Goal: Task Accomplishment & Management: Use online tool/utility

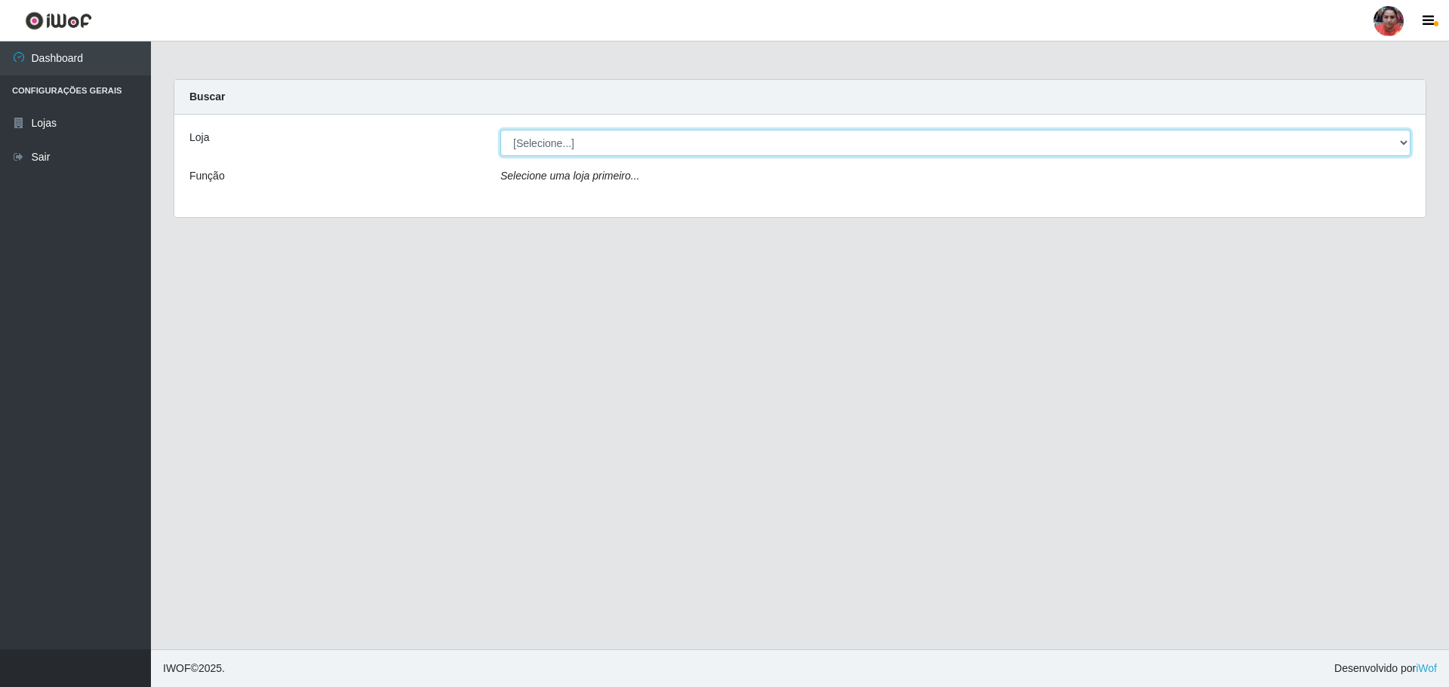
click at [1404, 143] on select "[Selecione...] Mar Vermelho - Loja 05" at bounding box center [955, 143] width 910 height 26
select select "252"
click at [500, 130] on select "[Selecione...] Mar Vermelho - Loja 05" at bounding box center [955, 143] width 910 height 26
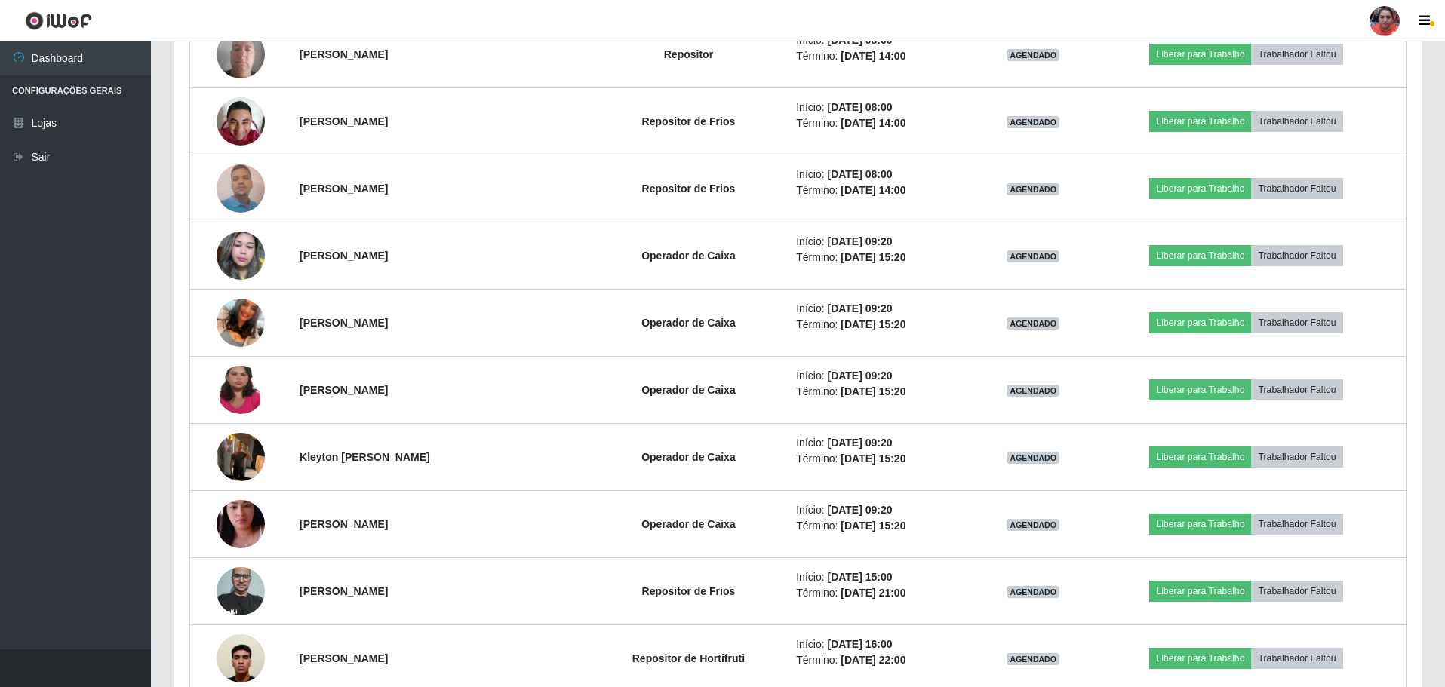
scroll to position [1173, 0]
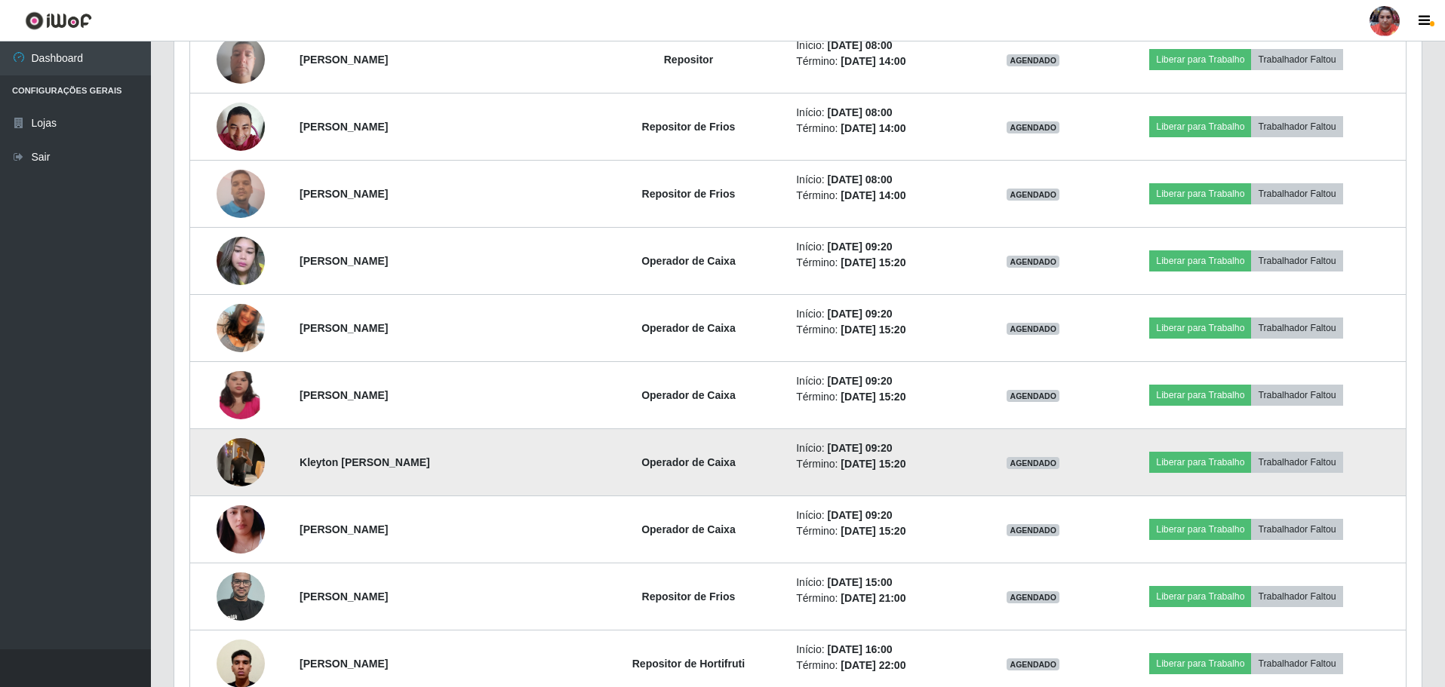
click at [239, 459] on img at bounding box center [241, 462] width 48 height 64
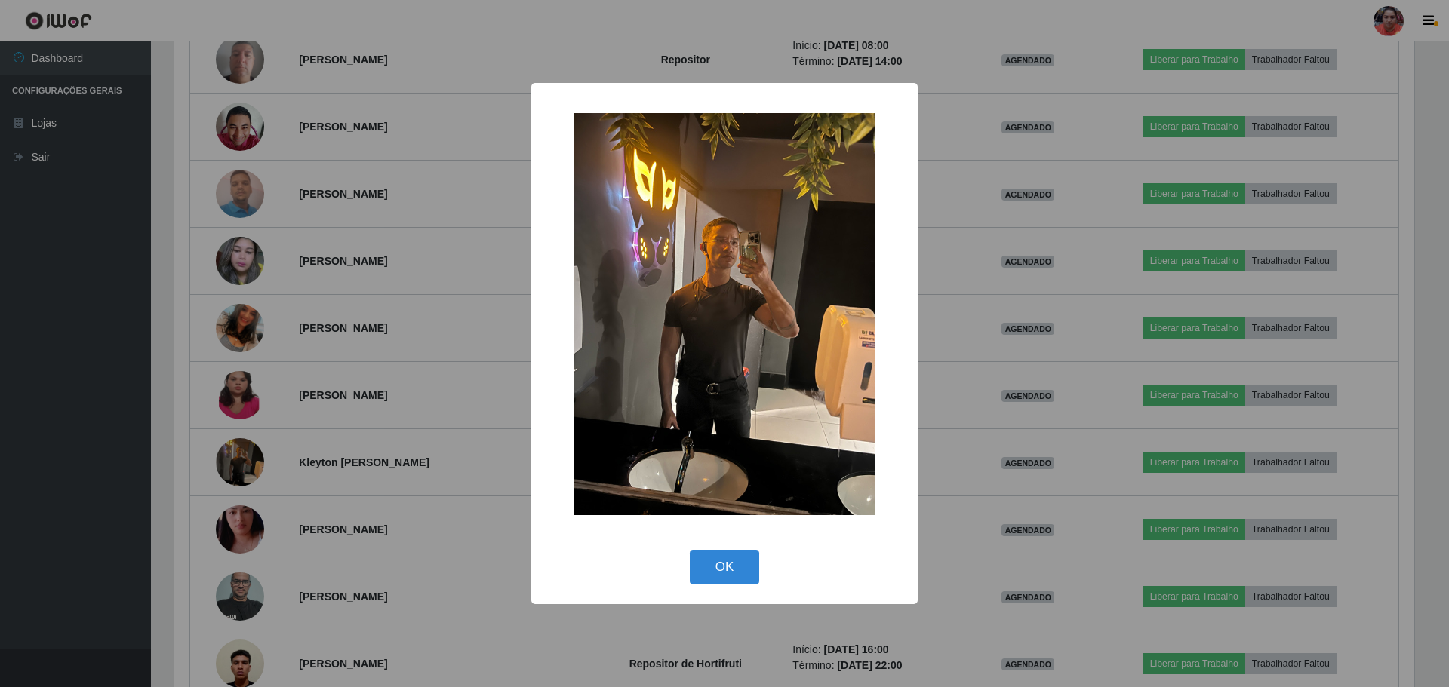
click at [675, 369] on img at bounding box center [725, 314] width 302 height 402
click at [675, 366] on img at bounding box center [725, 314] width 302 height 402
click at [722, 558] on button "OK" at bounding box center [725, 567] width 70 height 35
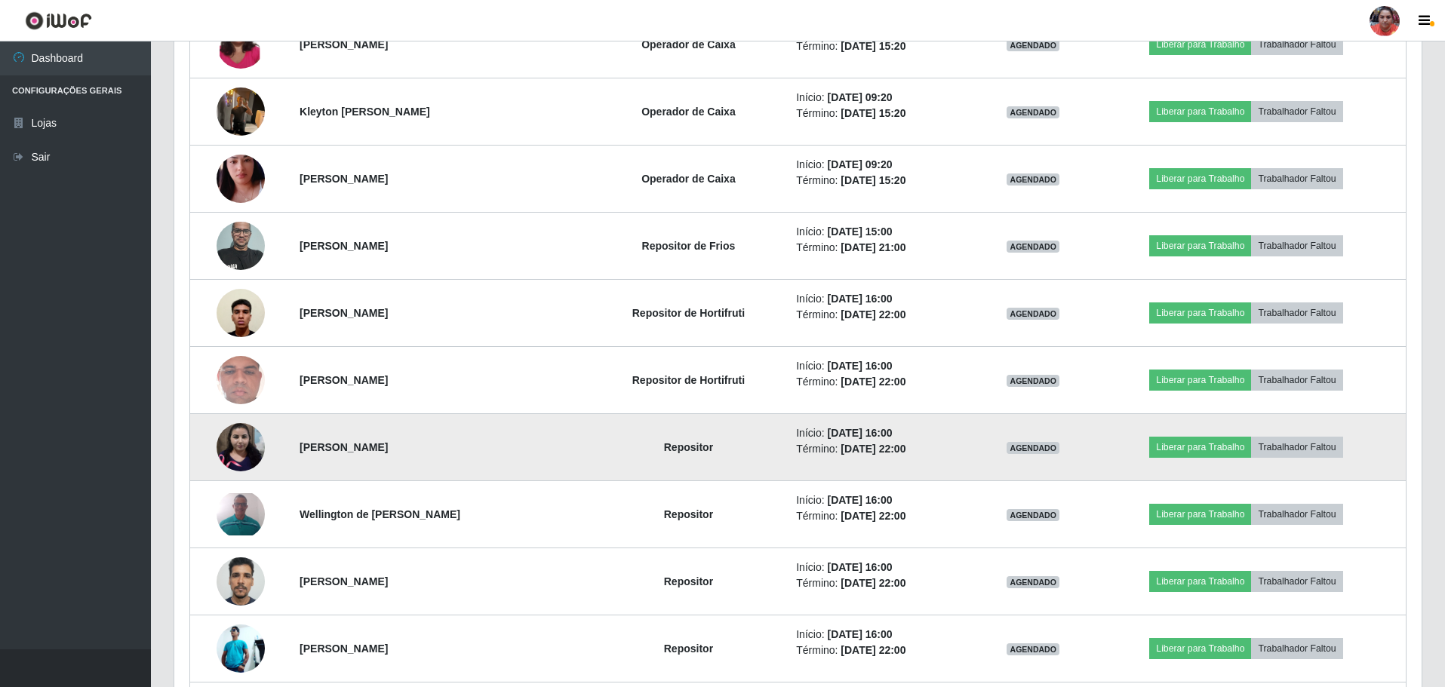
scroll to position [1550, 0]
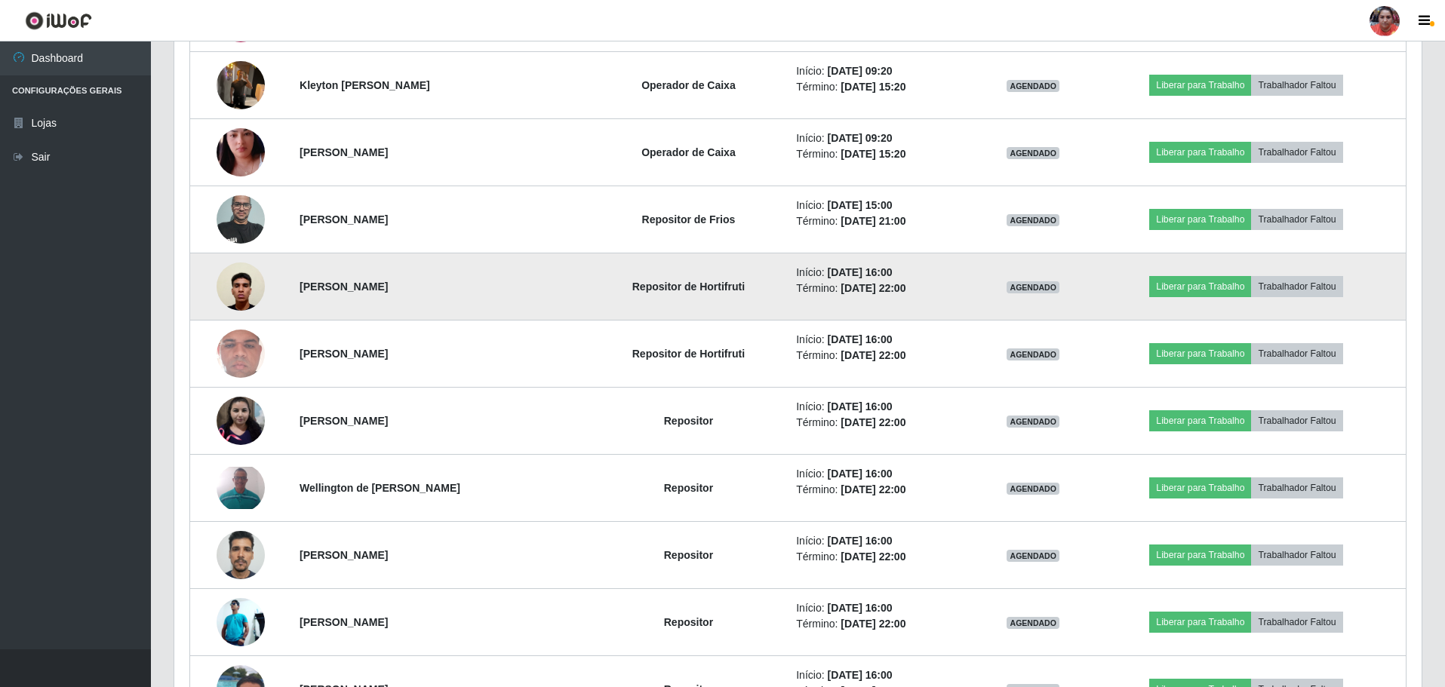
click at [238, 288] on img at bounding box center [241, 286] width 48 height 64
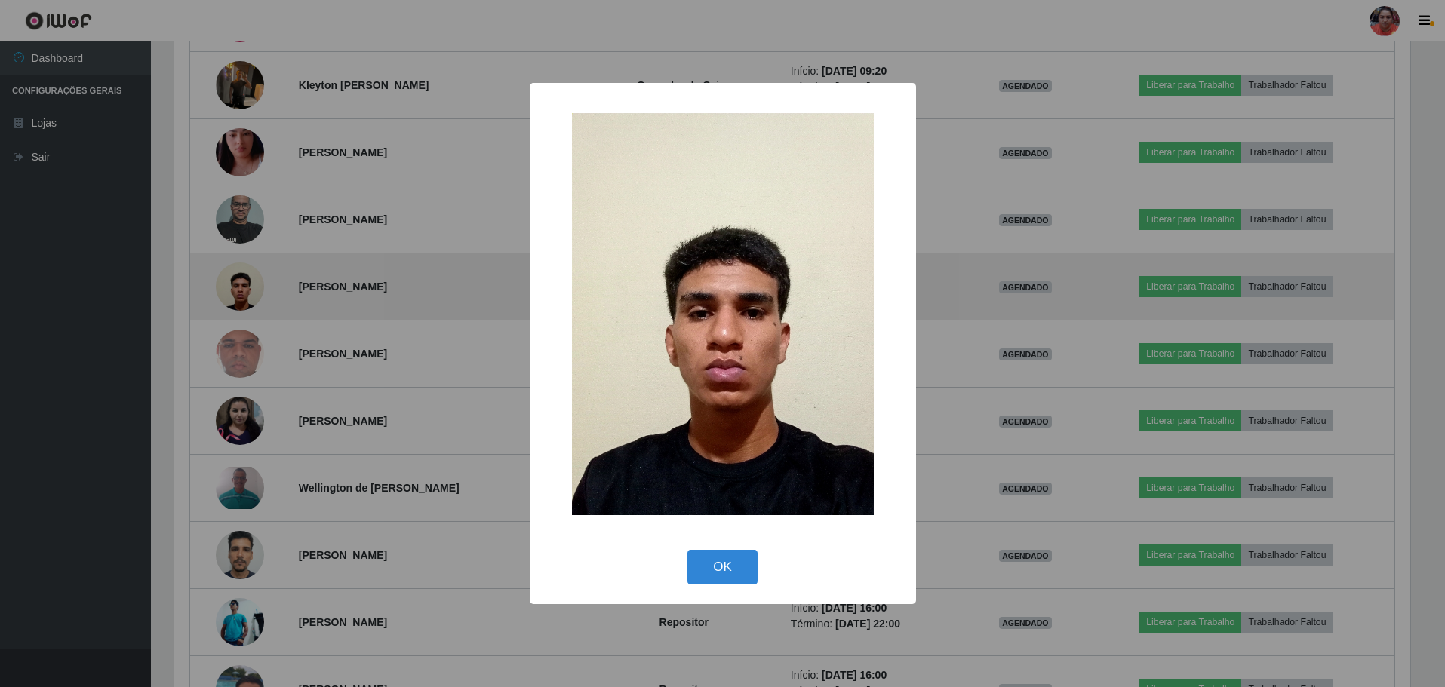
scroll to position [313, 1240]
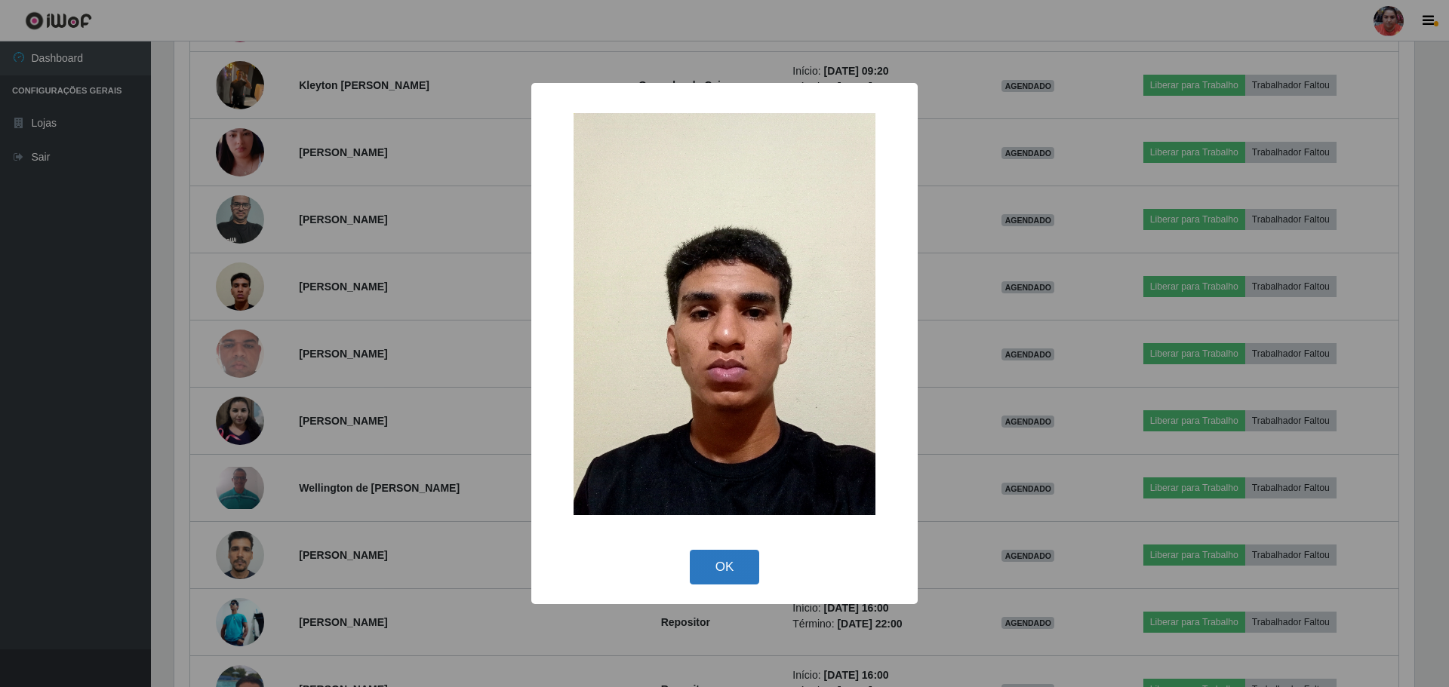
click at [724, 556] on button "OK" at bounding box center [725, 567] width 70 height 35
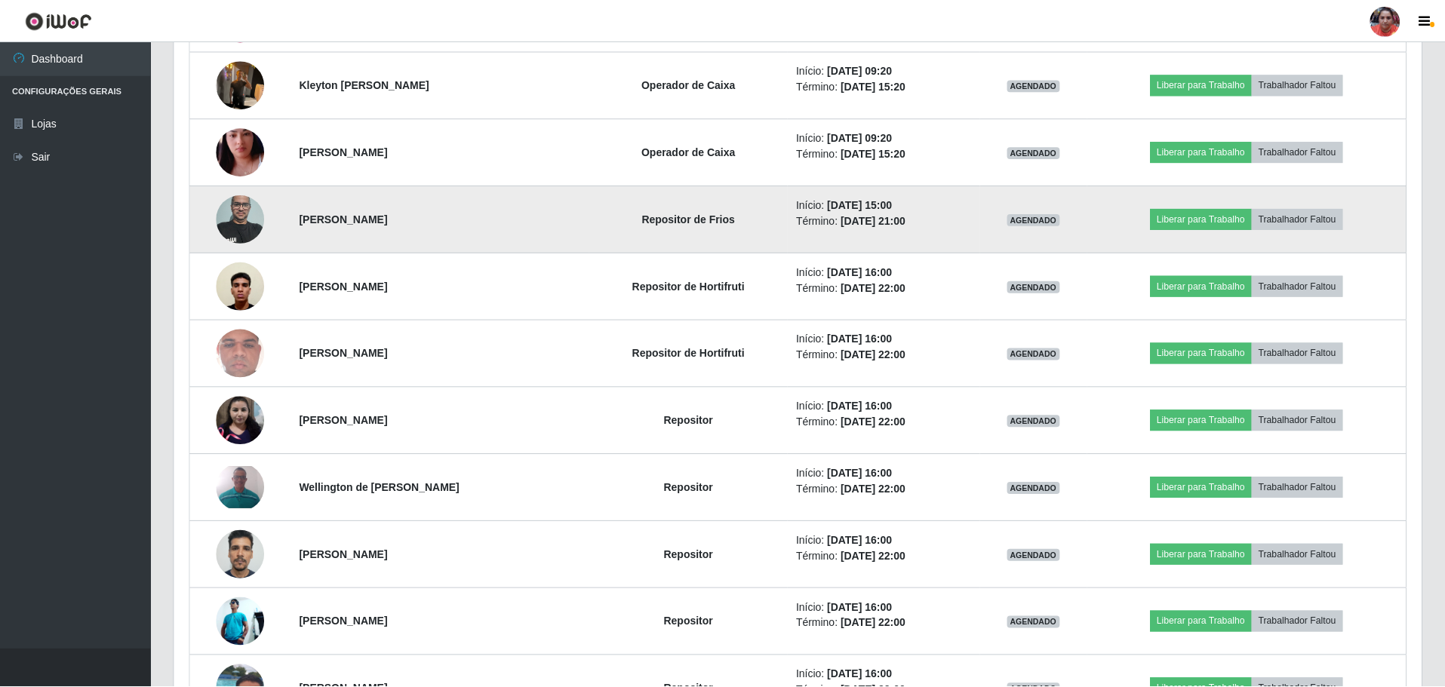
scroll to position [313, 1247]
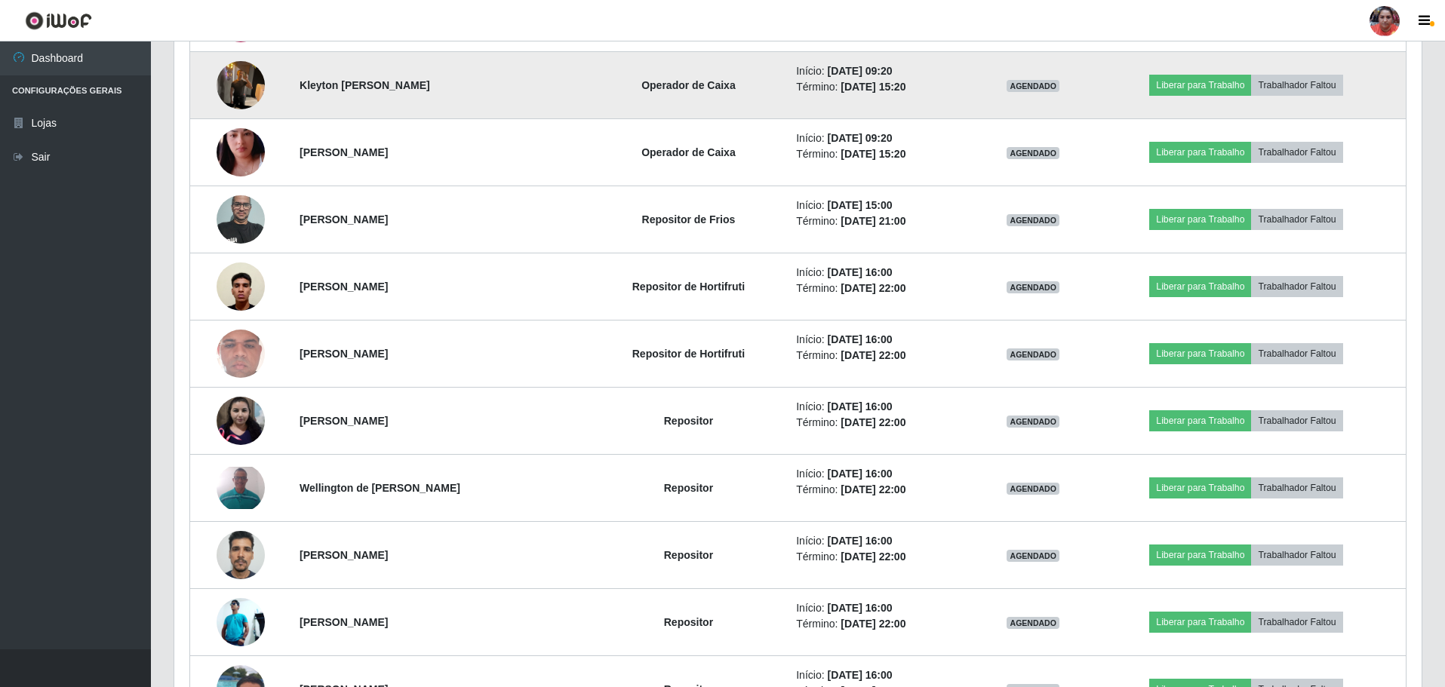
click at [234, 88] on img at bounding box center [241, 85] width 48 height 64
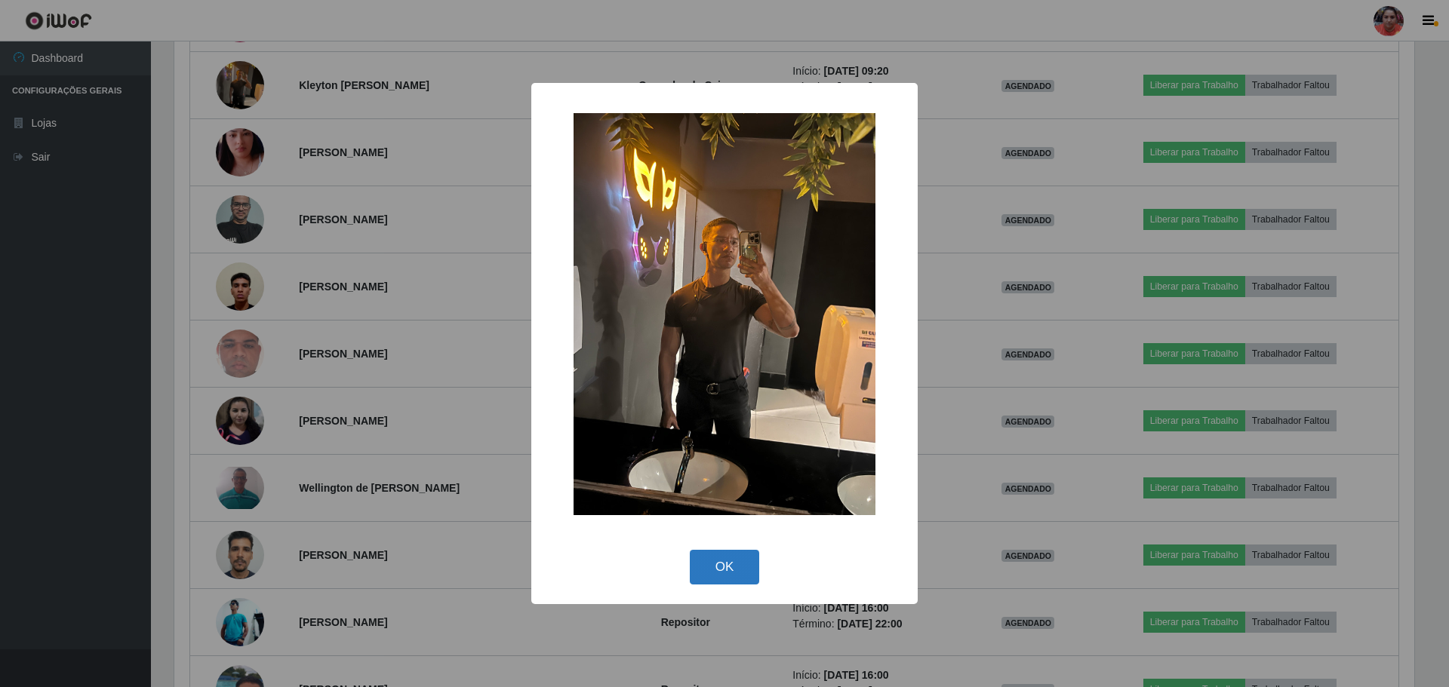
click at [735, 565] on button "OK" at bounding box center [725, 567] width 70 height 35
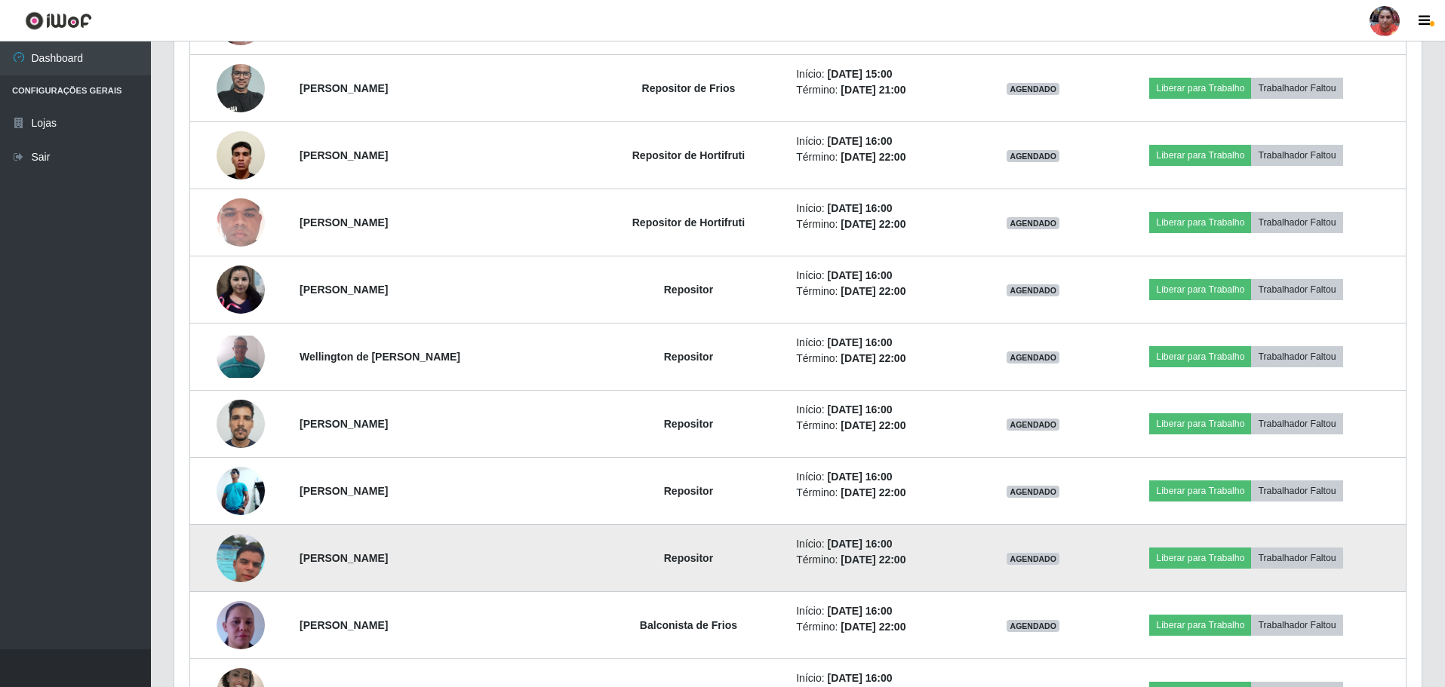
scroll to position [1701, 0]
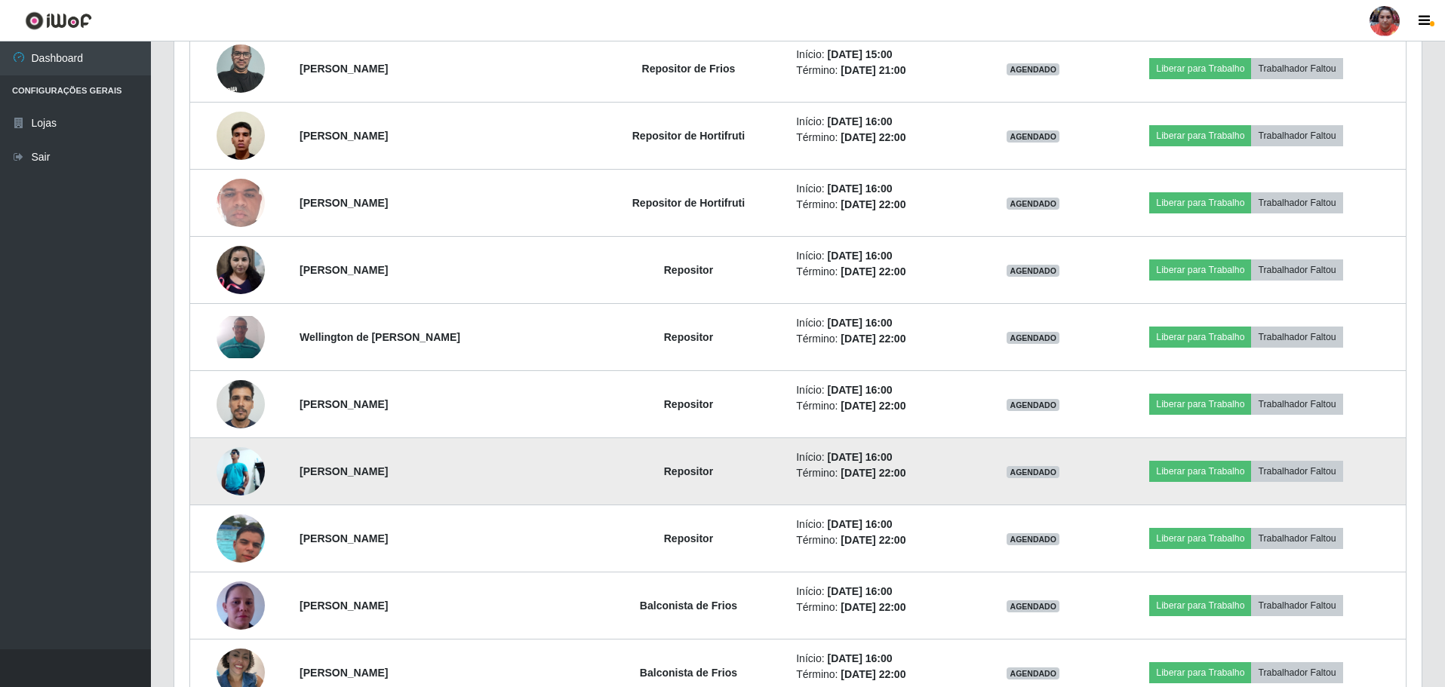
click at [232, 481] on img at bounding box center [241, 471] width 48 height 48
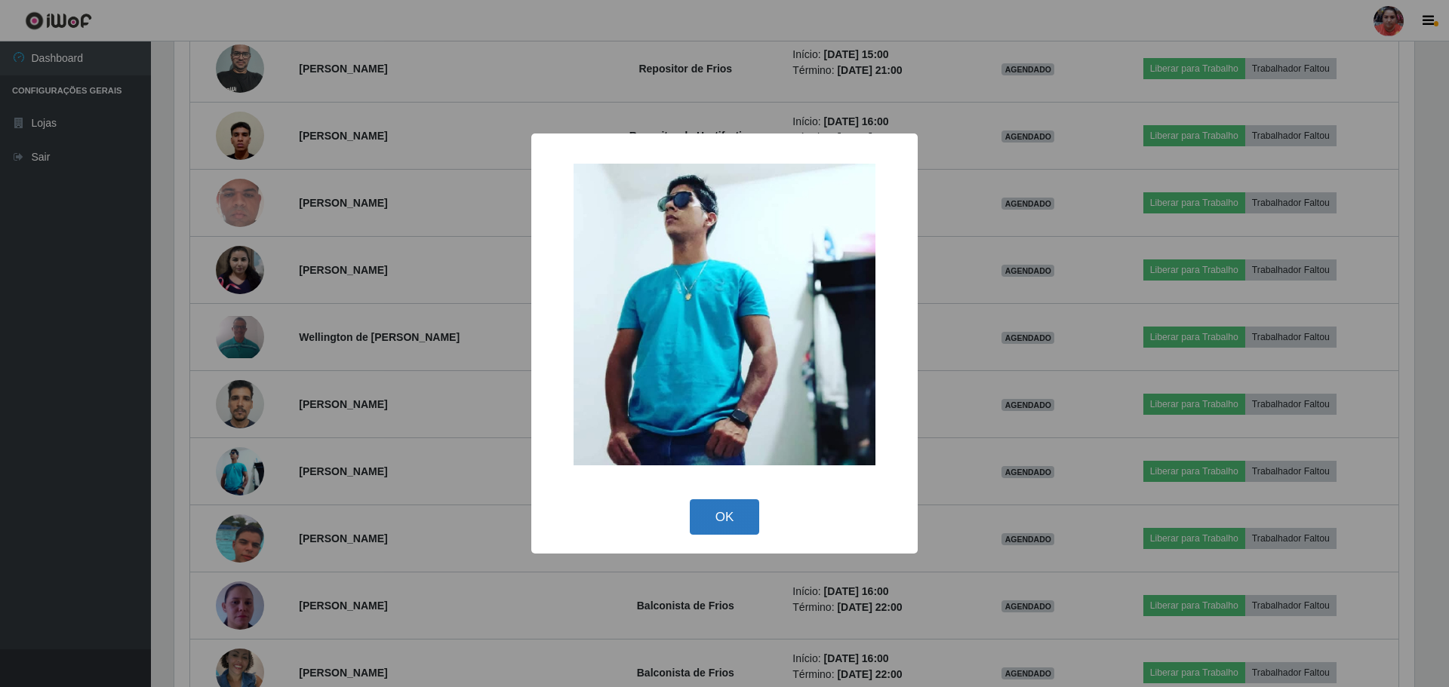
click at [726, 513] on button "OK" at bounding box center [725, 517] width 70 height 35
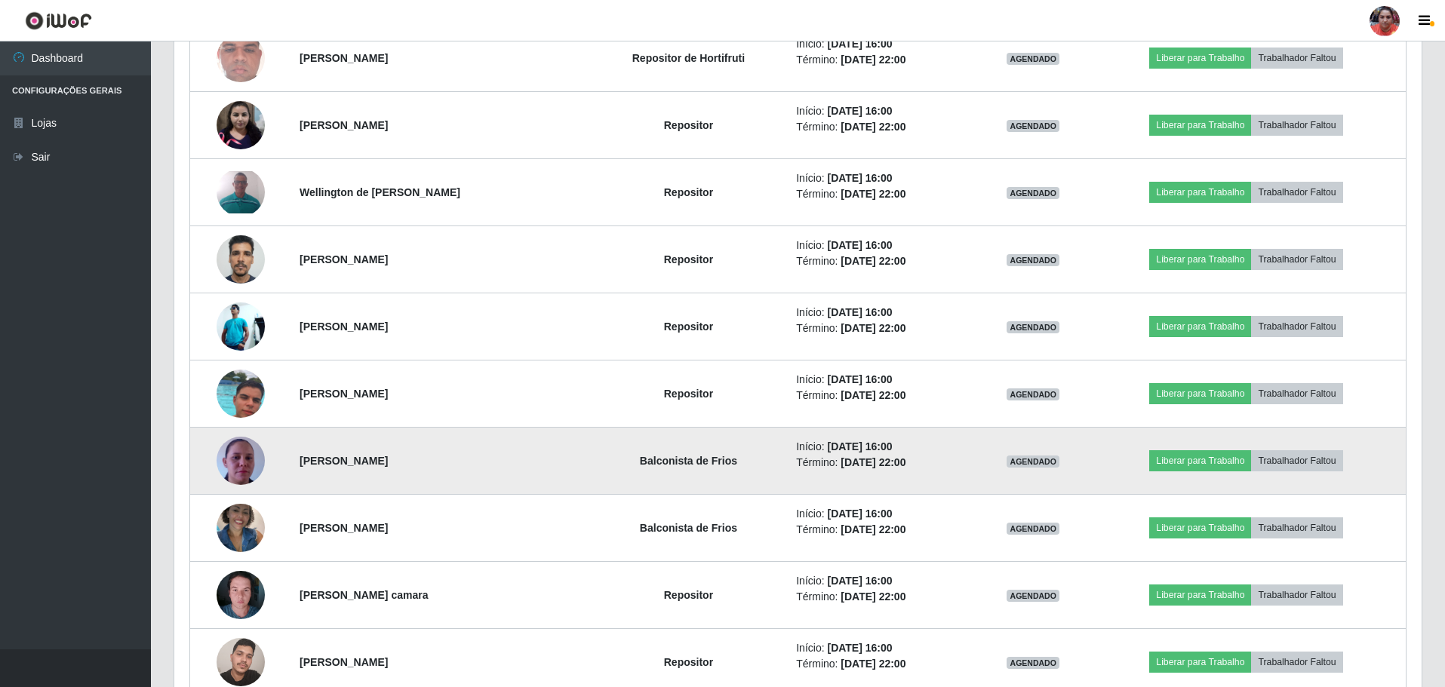
scroll to position [1852, 0]
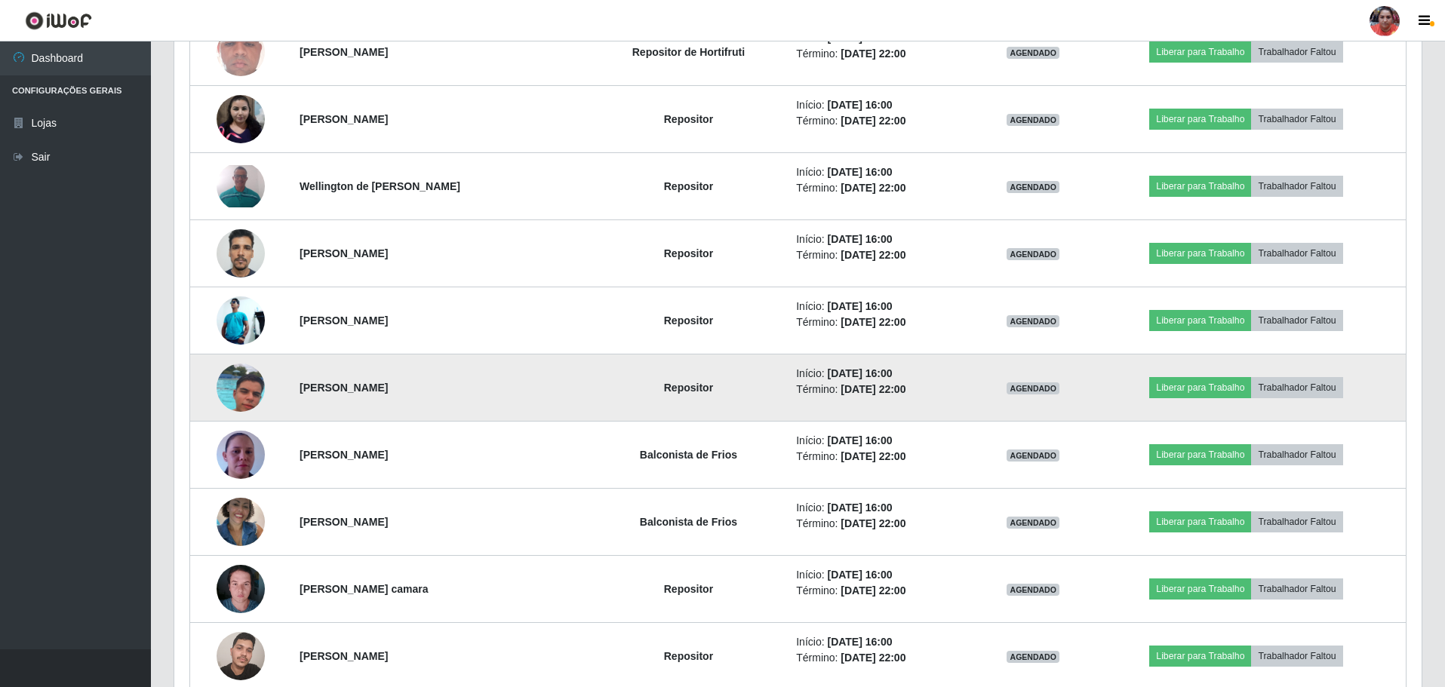
click at [236, 399] on img at bounding box center [241, 388] width 48 height 86
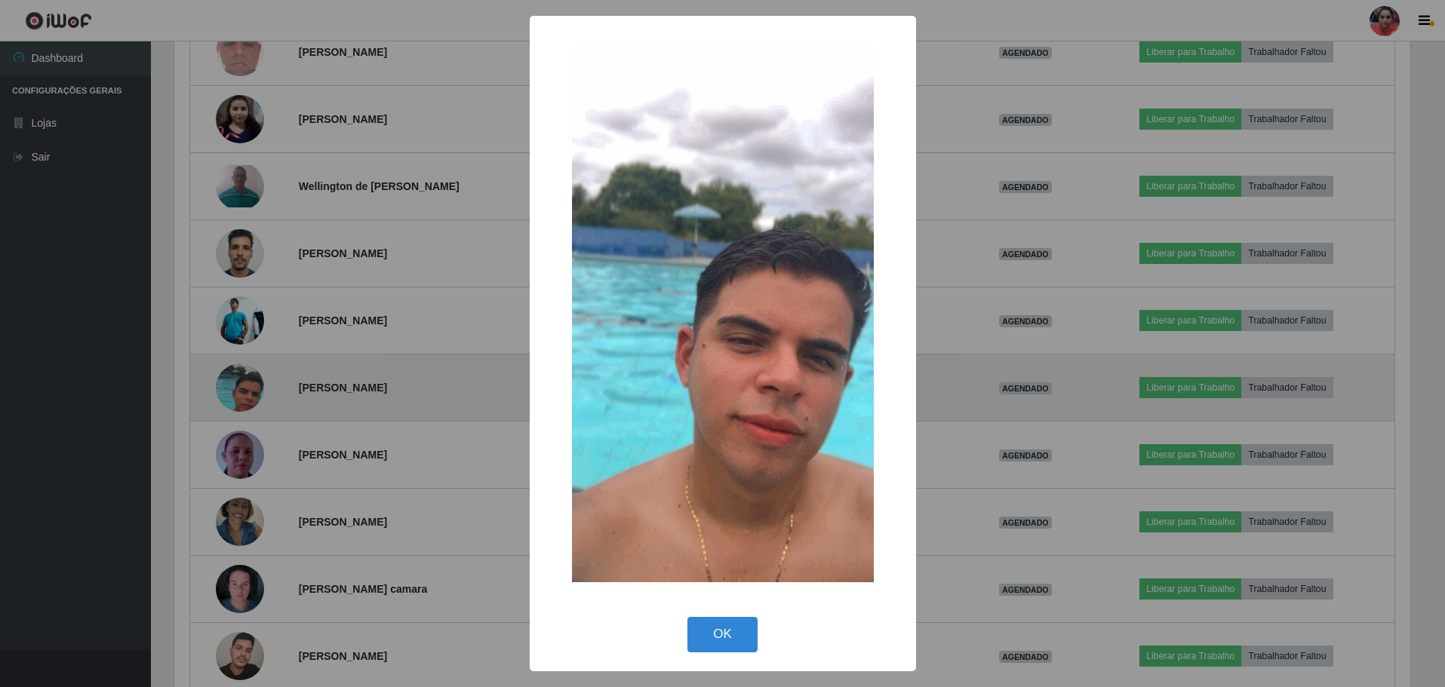
scroll to position [313, 1240]
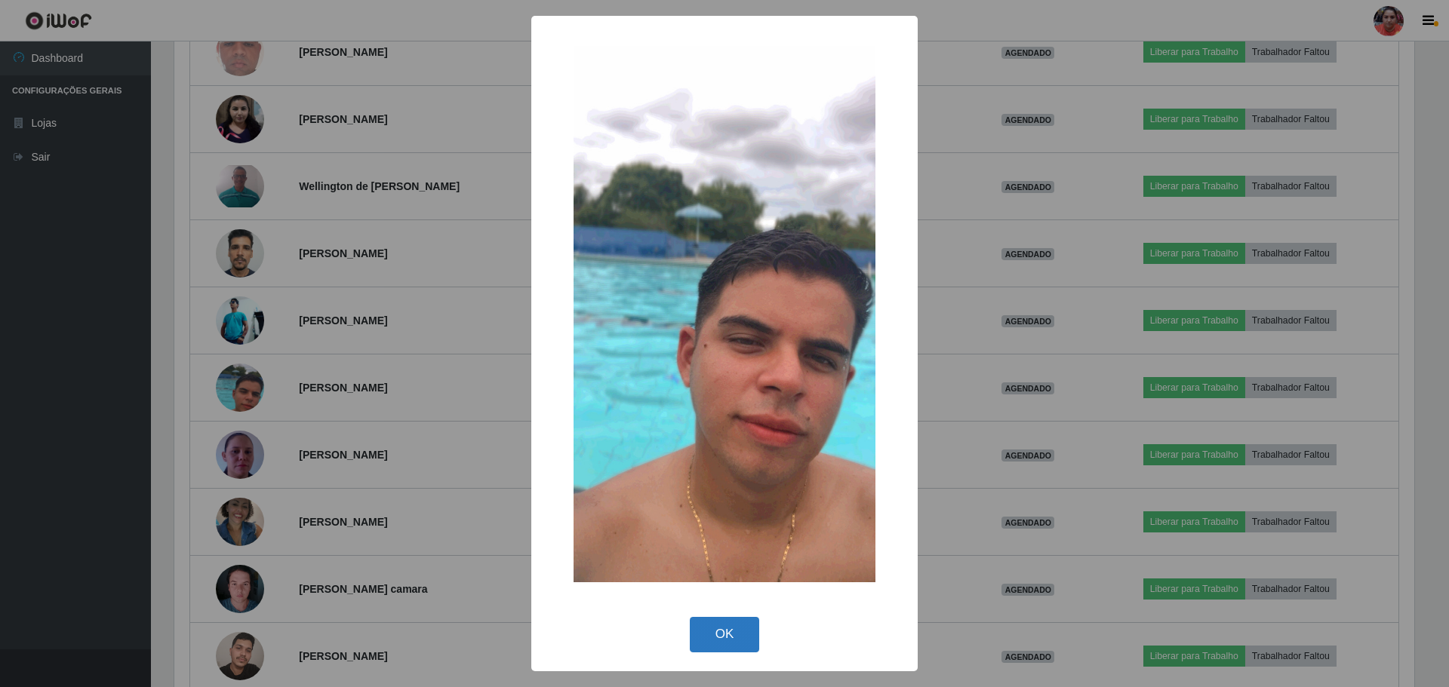
click at [737, 635] on button "OK" at bounding box center [725, 634] width 70 height 35
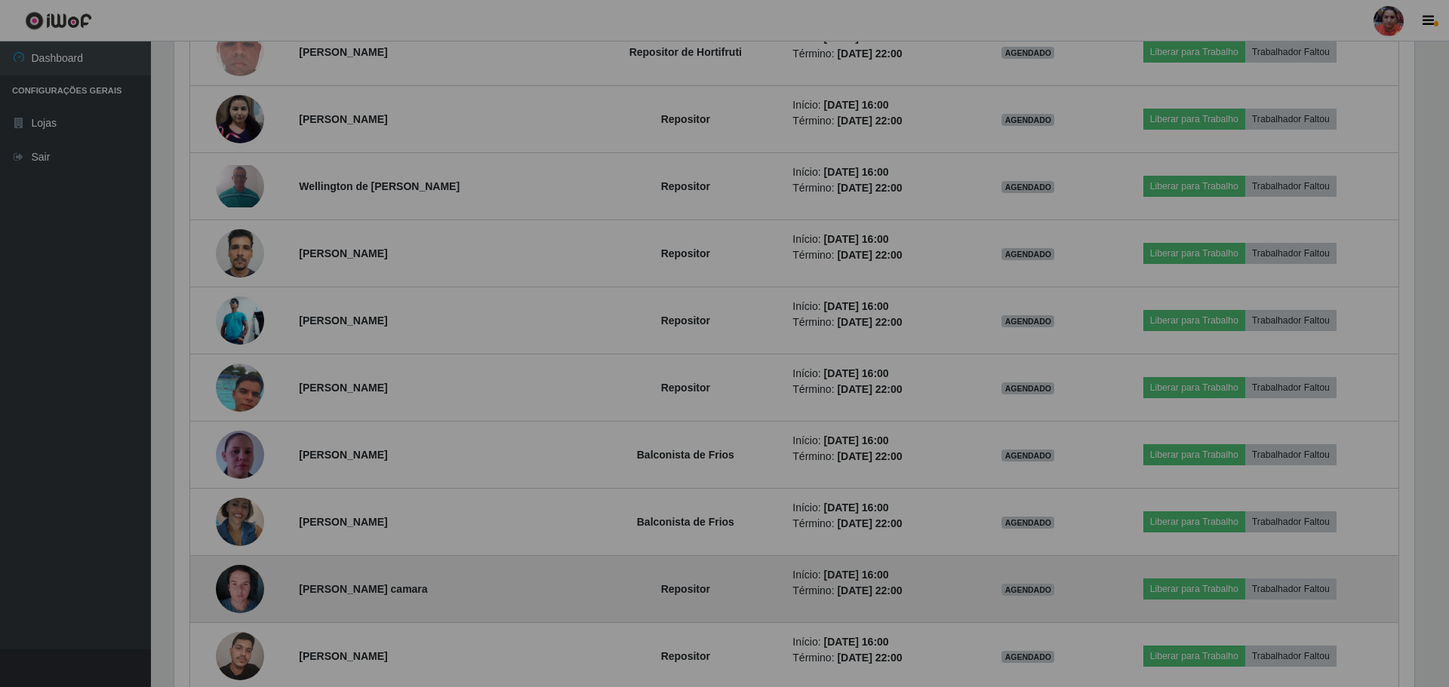
scroll to position [313, 1247]
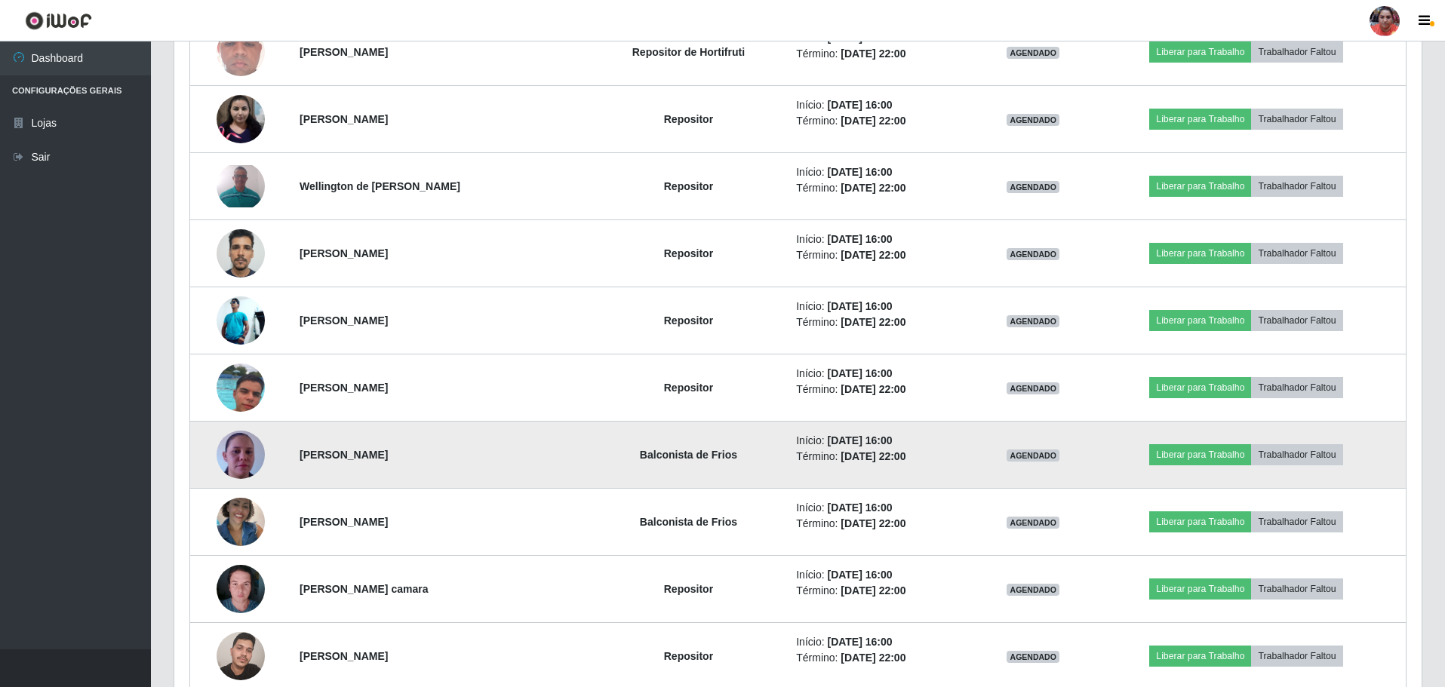
click at [230, 447] on img at bounding box center [241, 455] width 48 height 86
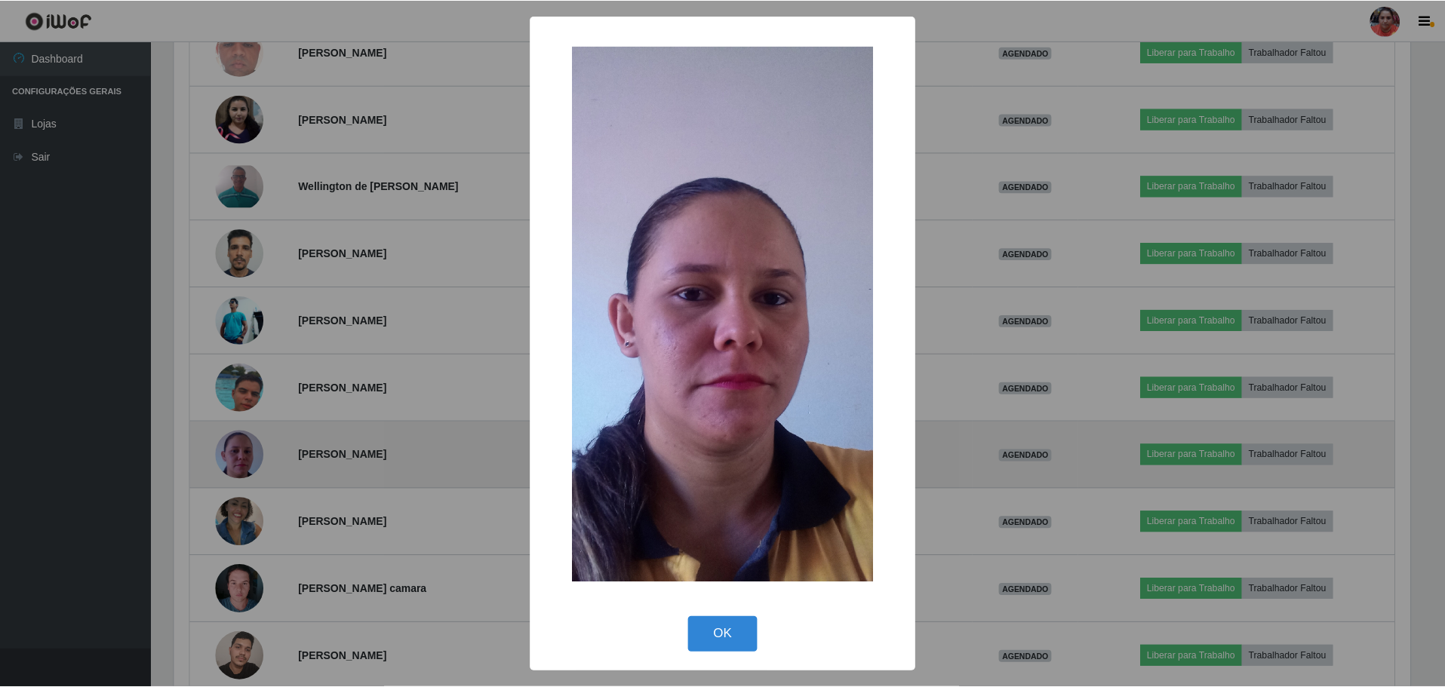
scroll to position [313, 1240]
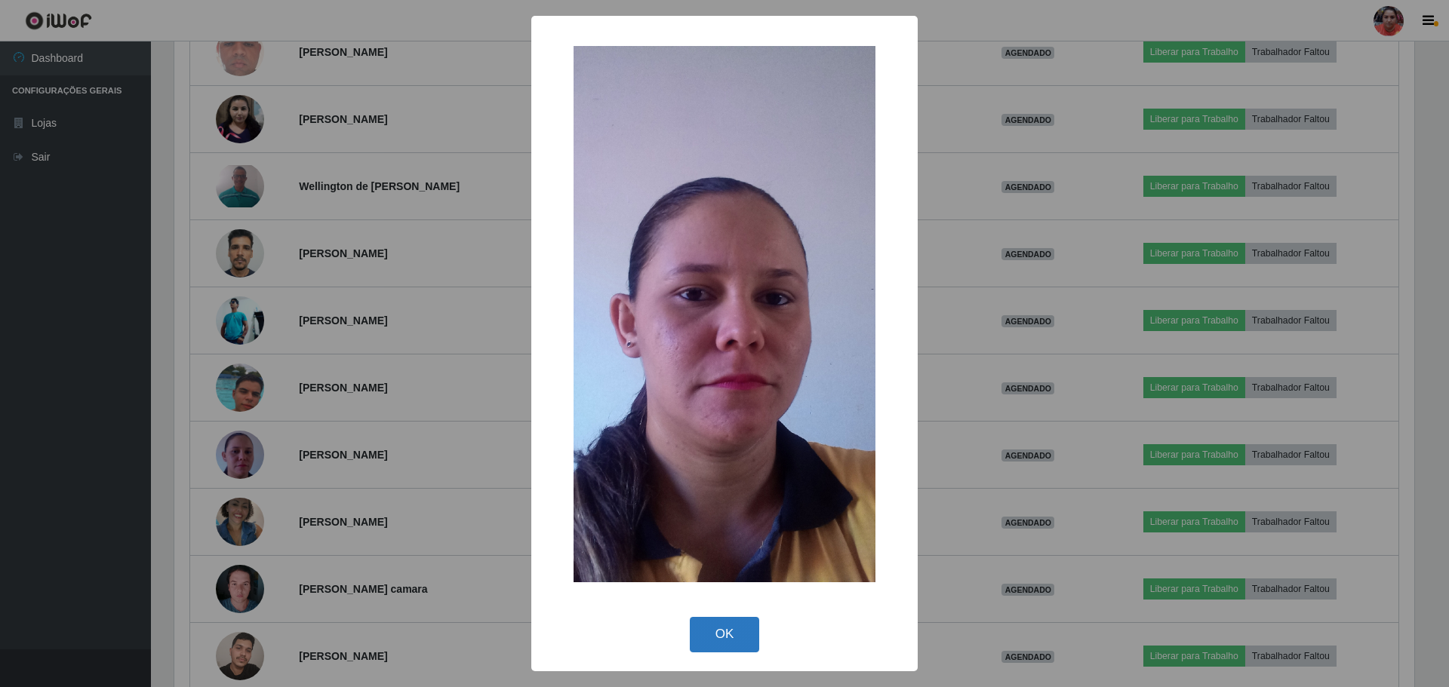
click at [711, 631] on button "OK" at bounding box center [725, 634] width 70 height 35
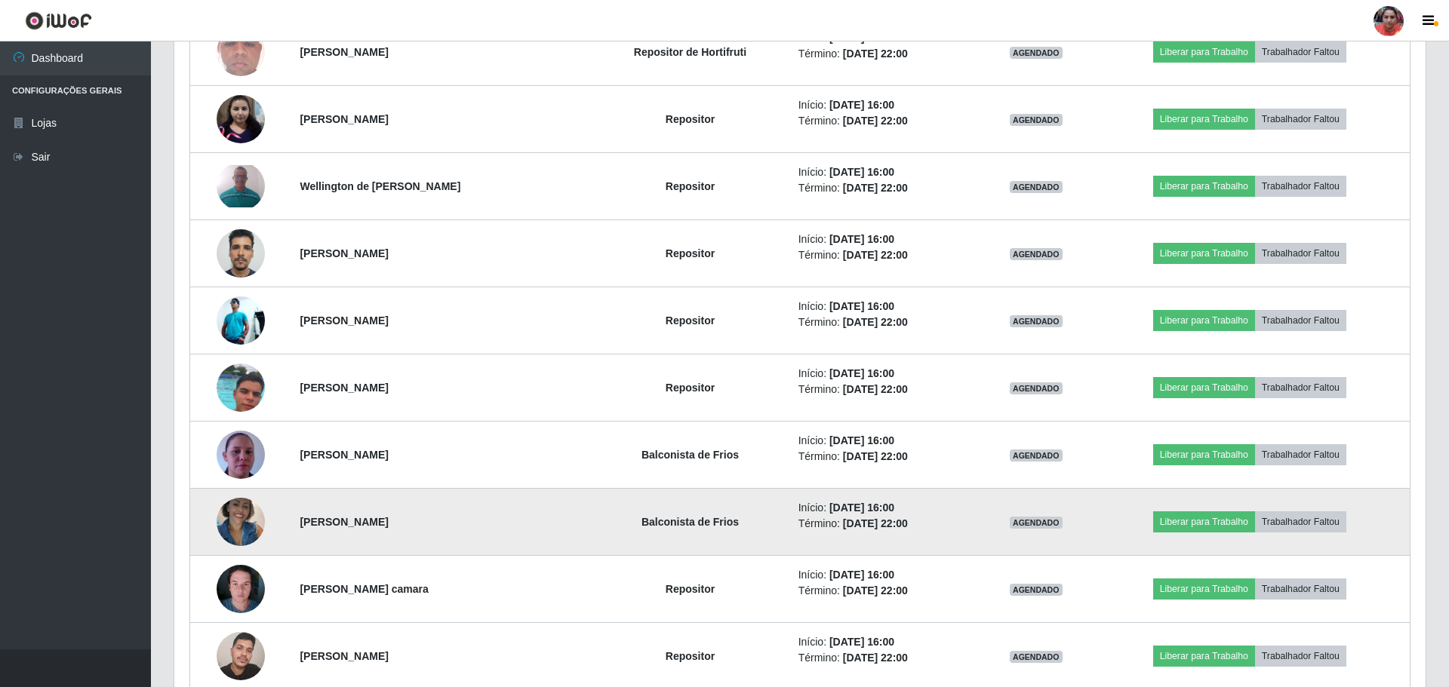
scroll to position [313, 1247]
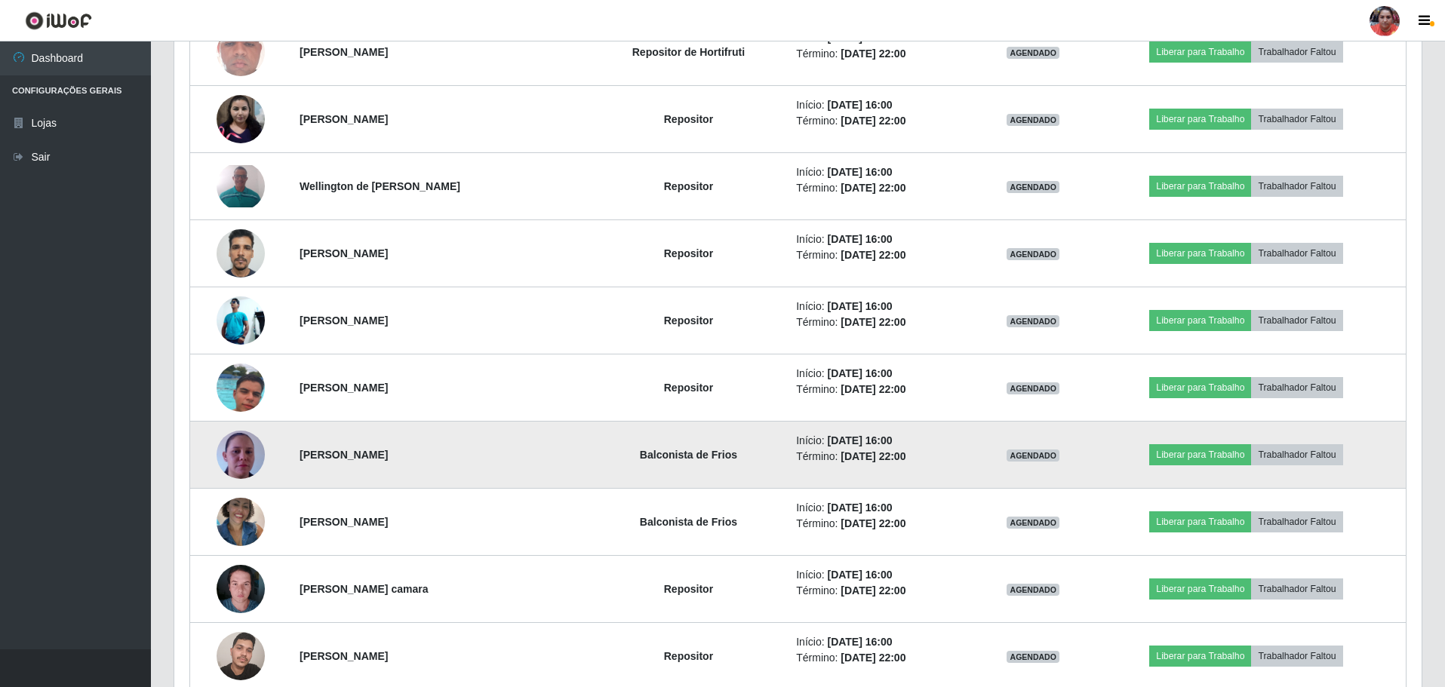
click at [242, 459] on img at bounding box center [241, 455] width 48 height 86
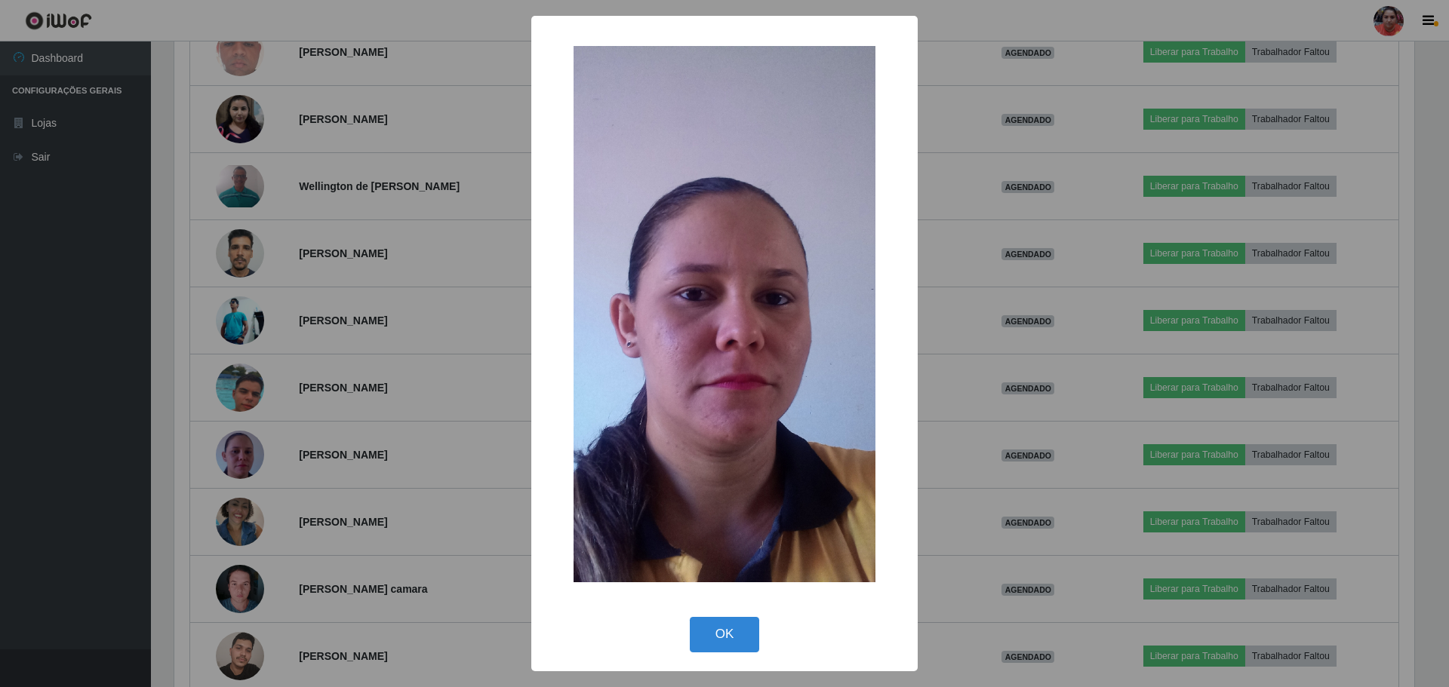
click at [245, 461] on div "× OK Cancel" at bounding box center [724, 343] width 1449 height 687
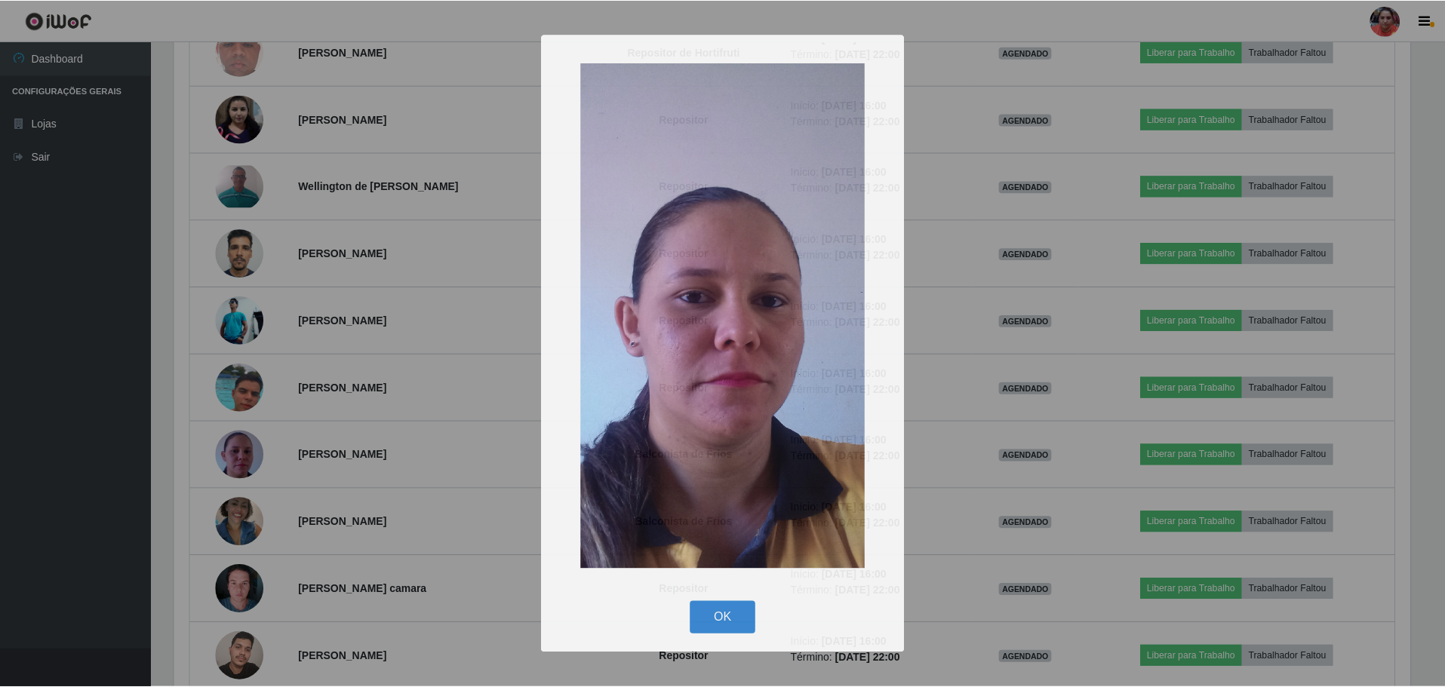
scroll to position [0, 0]
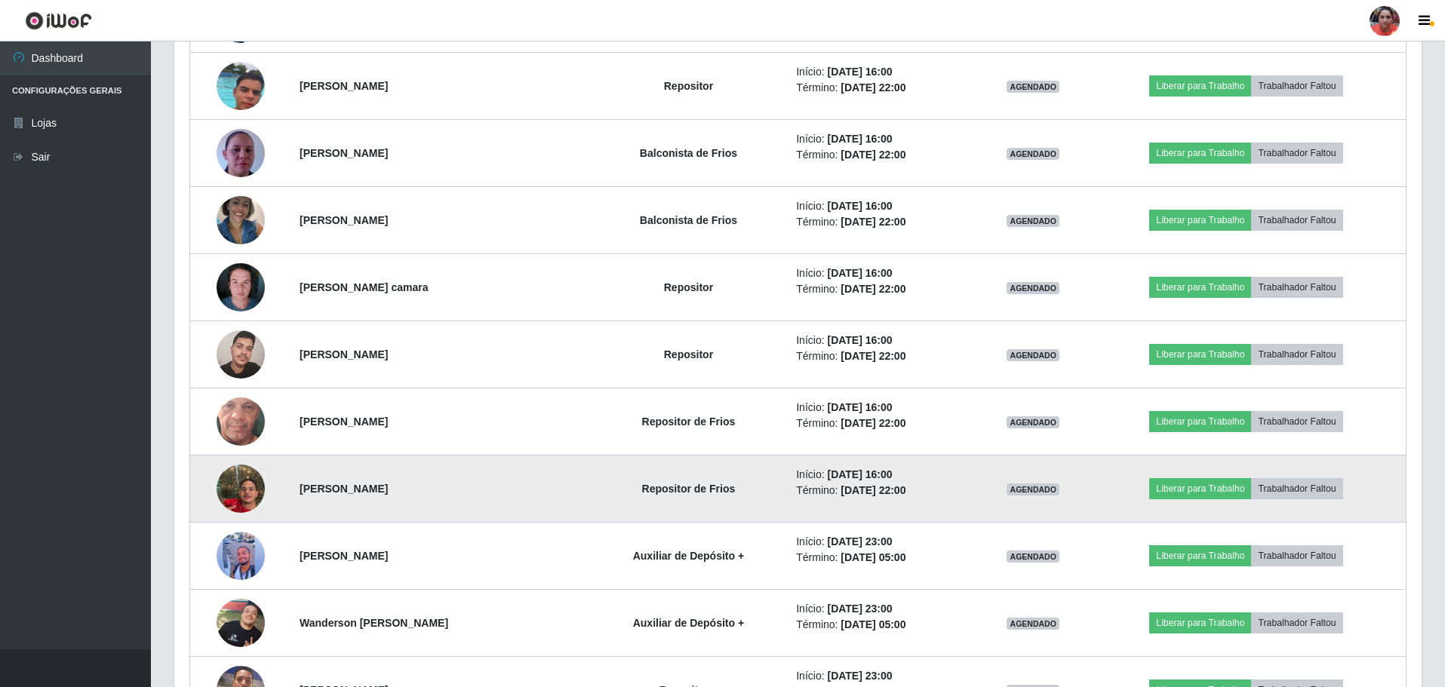
click at [240, 484] on img at bounding box center [241, 489] width 48 height 86
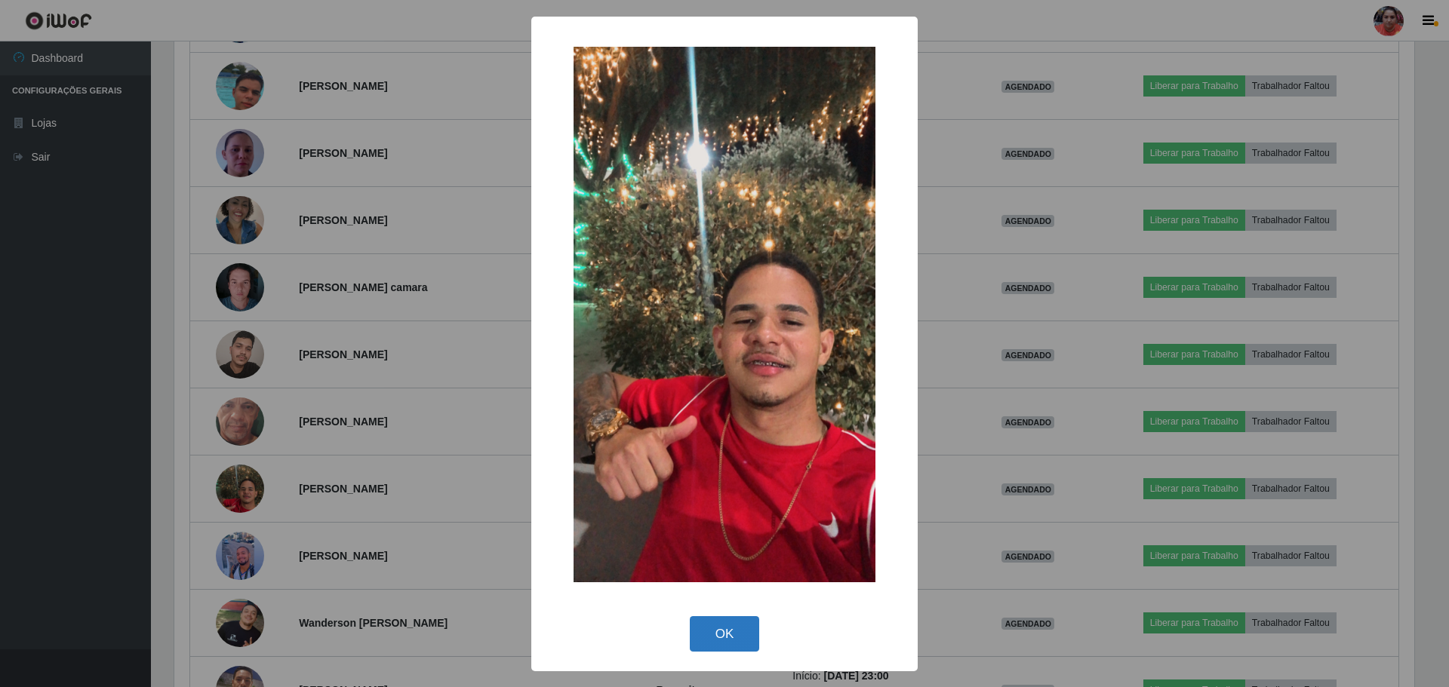
click at [720, 642] on button "OK" at bounding box center [725, 634] width 70 height 35
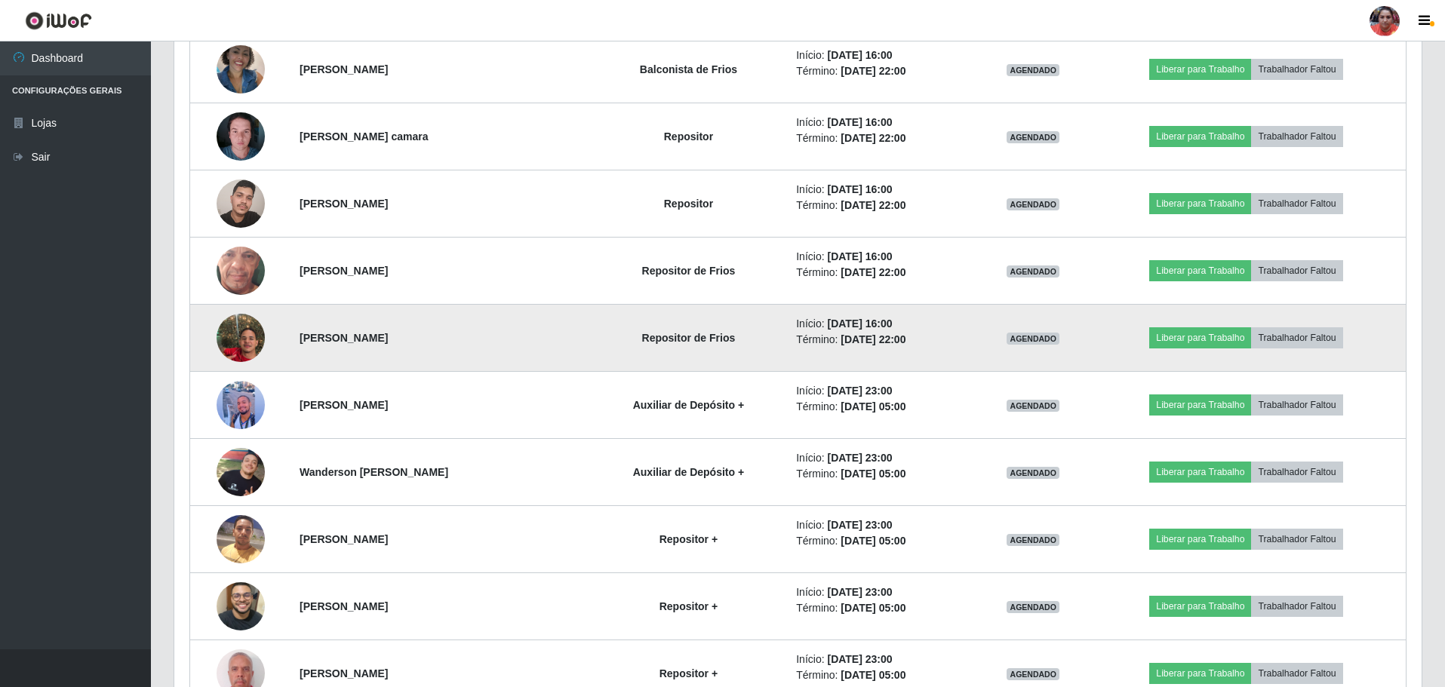
click at [229, 322] on img at bounding box center [241, 338] width 48 height 86
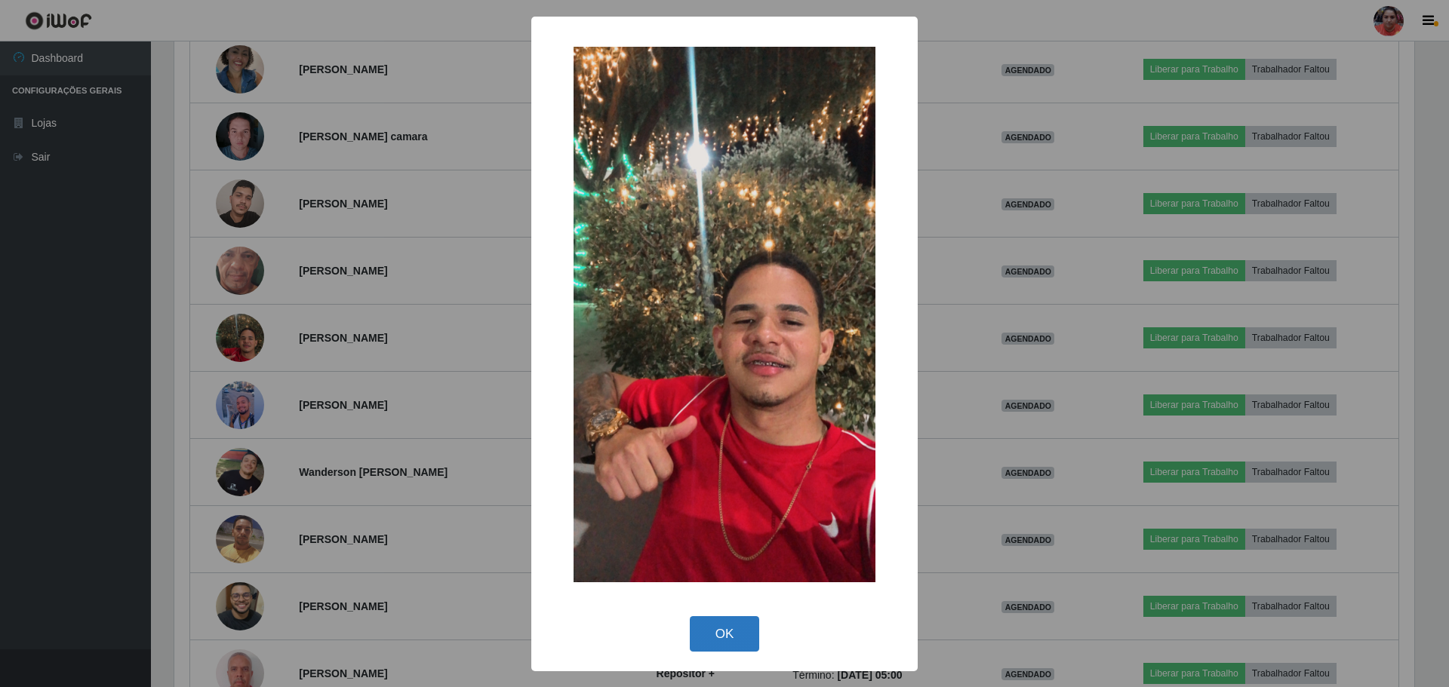
click at [724, 630] on button "OK" at bounding box center [725, 634] width 70 height 35
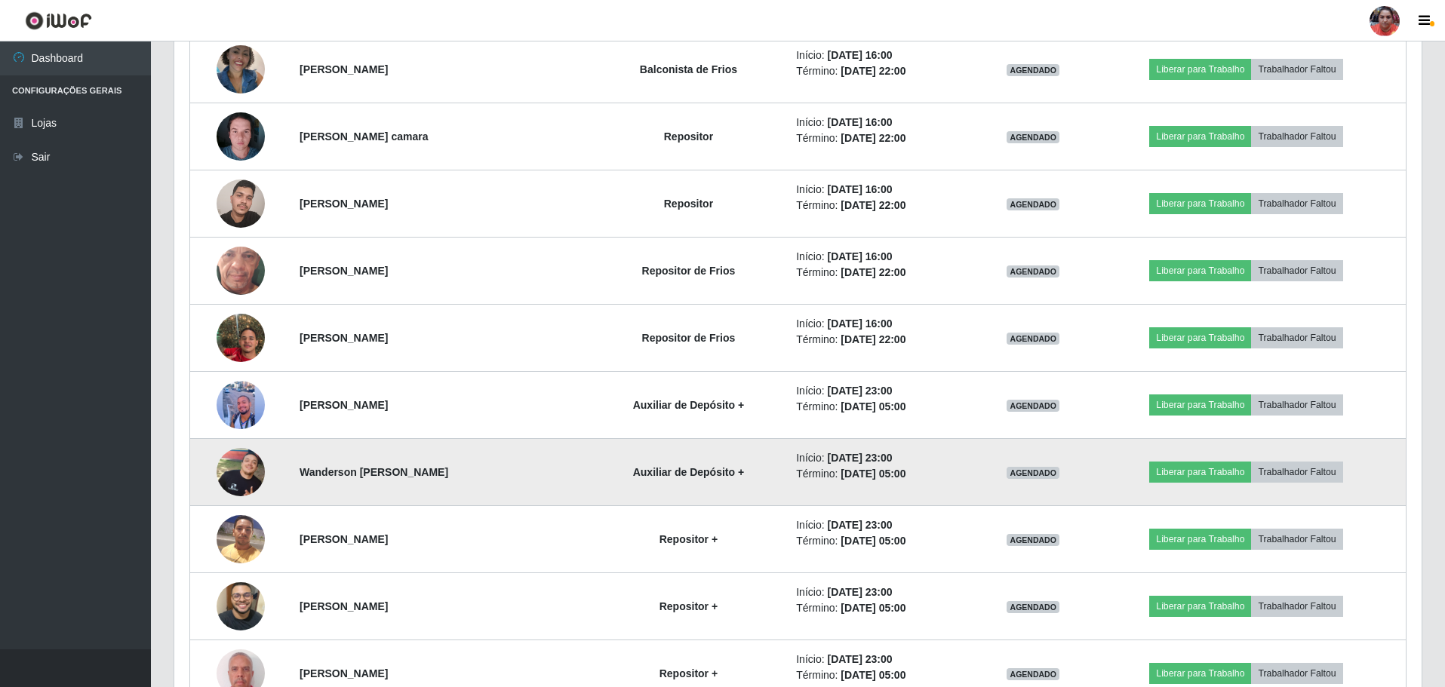
click at [230, 481] on img at bounding box center [241, 472] width 48 height 48
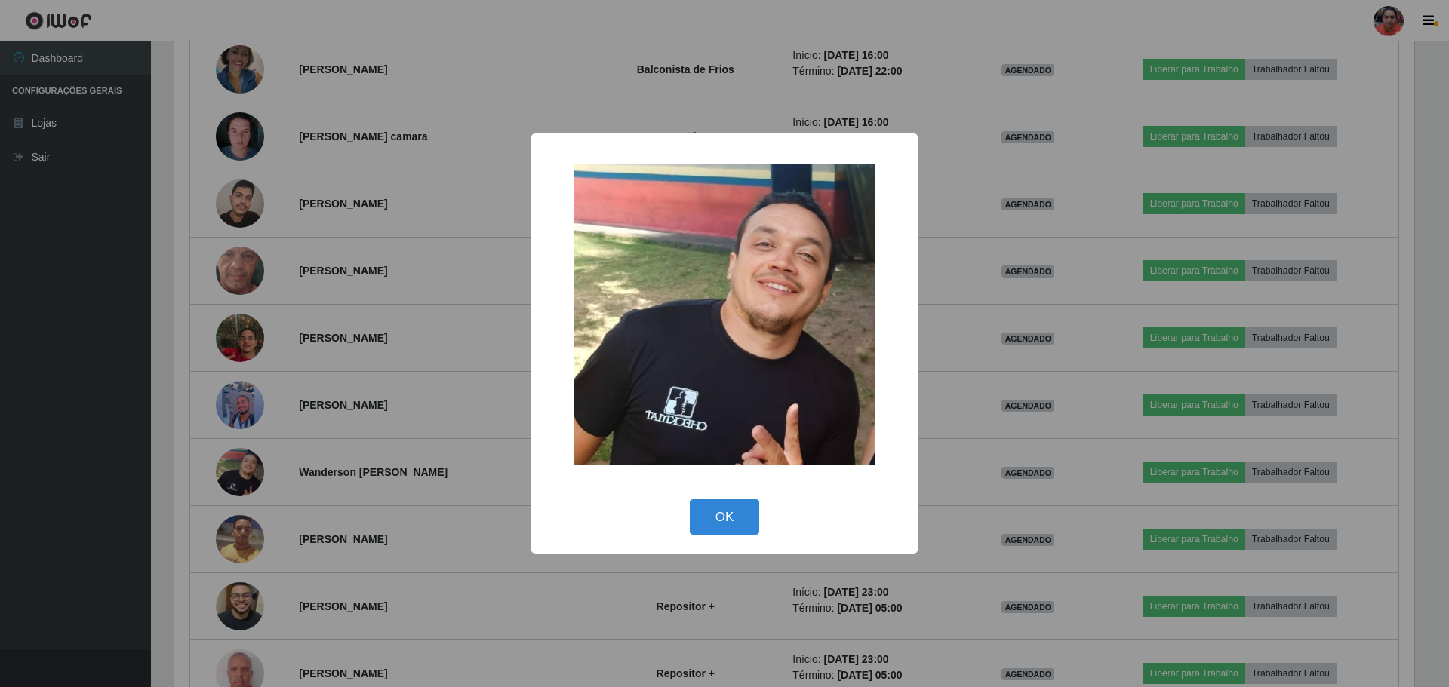
drag, startPoint x: 745, startPoint y: 516, endPoint x: 636, endPoint y: 537, distance: 110.7
click at [744, 516] on button "OK" at bounding box center [725, 517] width 70 height 35
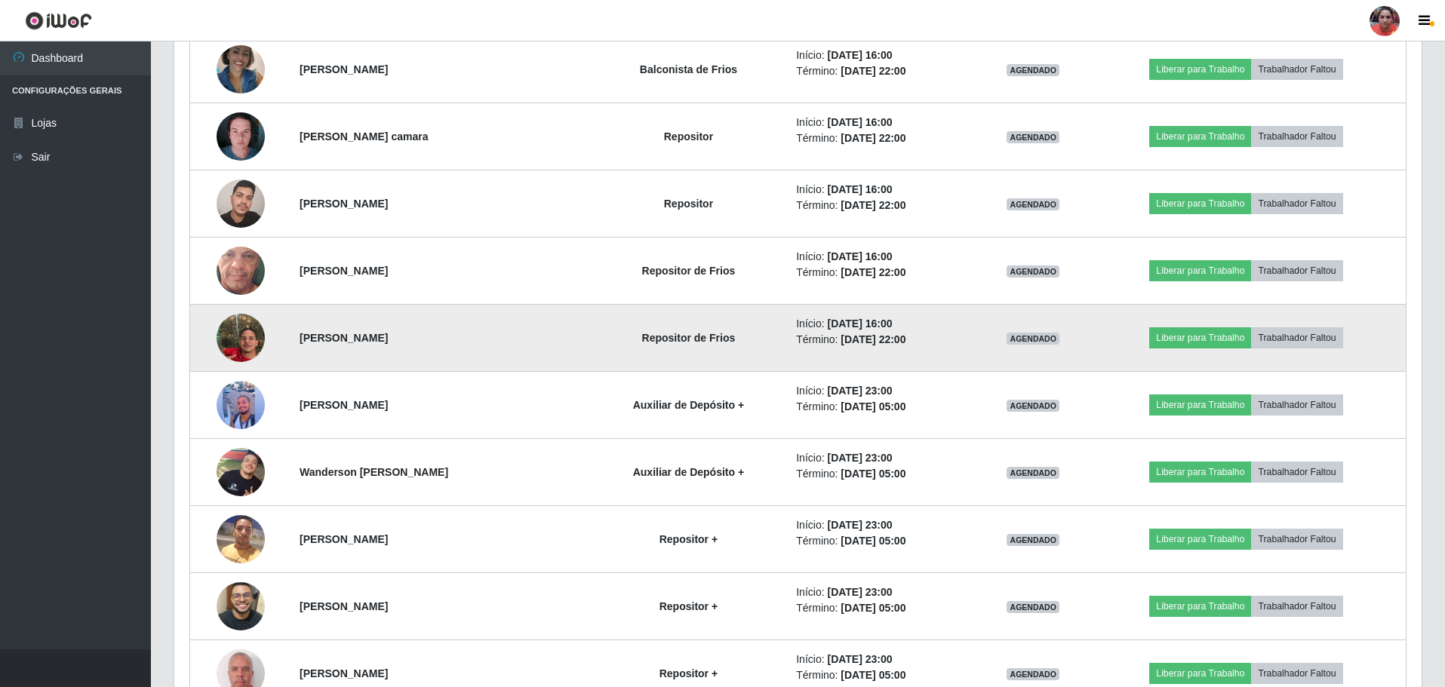
click at [226, 342] on img at bounding box center [241, 338] width 48 height 86
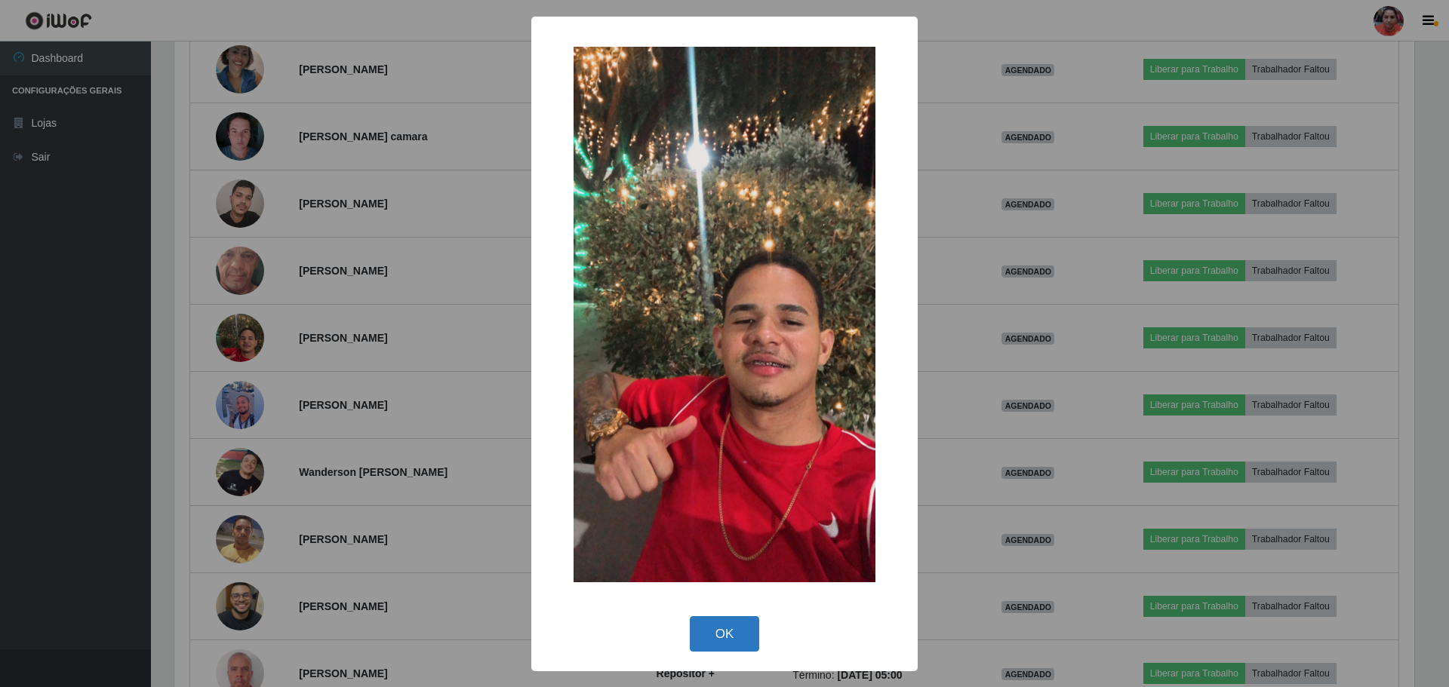
click at [707, 623] on button "OK" at bounding box center [725, 634] width 70 height 35
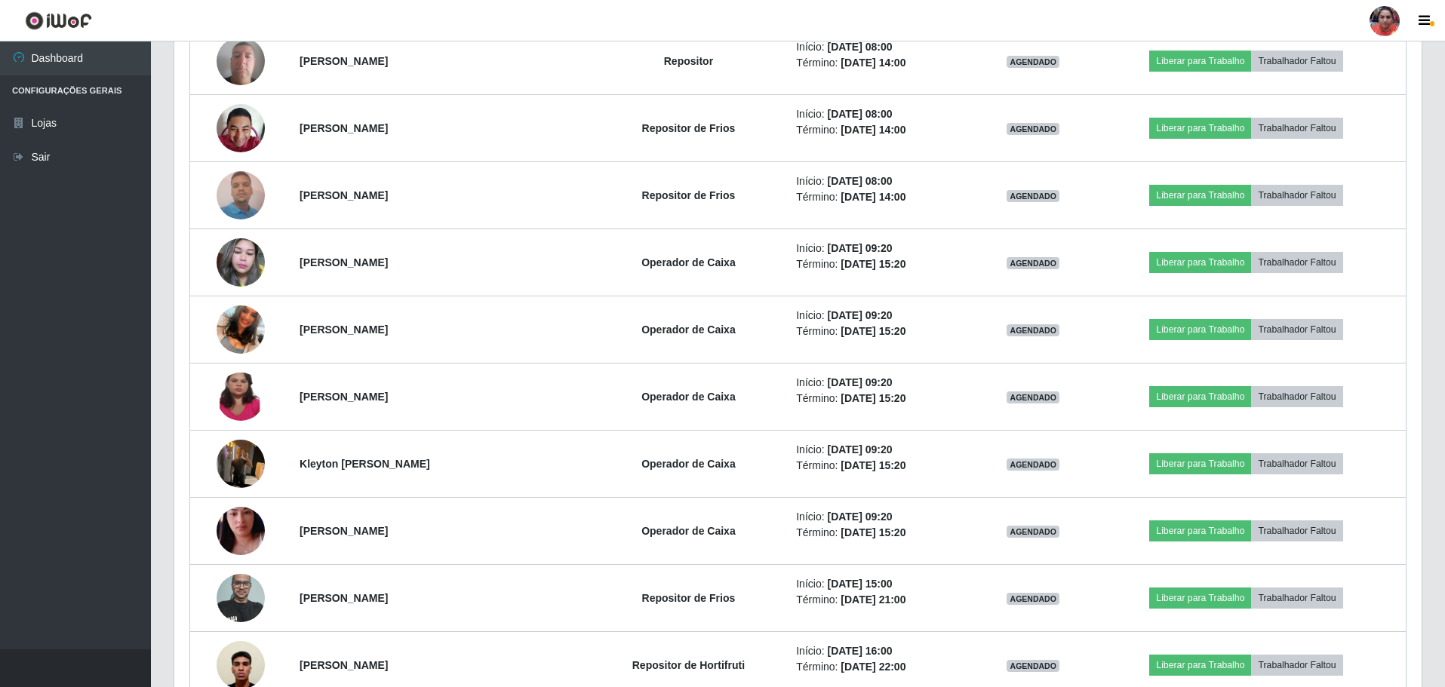
scroll to position [1248, 0]
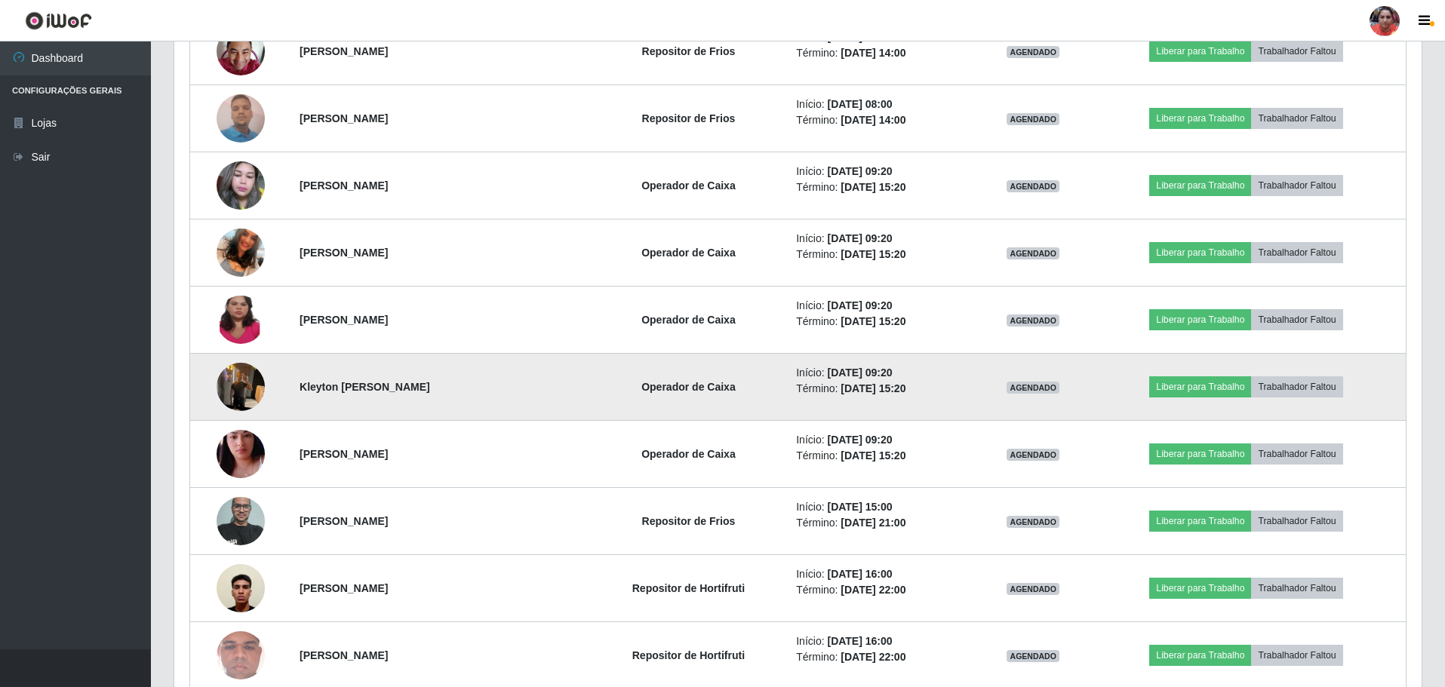
click at [250, 397] on img at bounding box center [241, 387] width 48 height 64
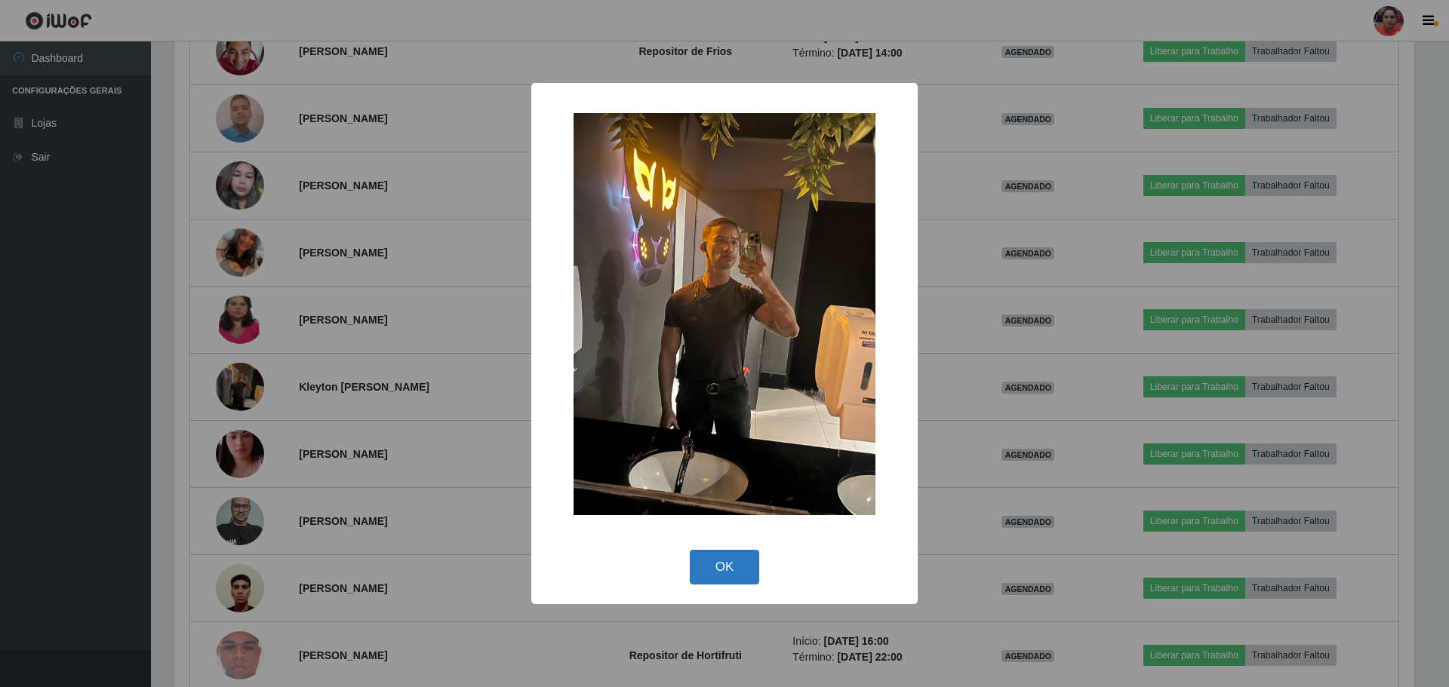
click at [702, 571] on button "OK" at bounding box center [725, 567] width 70 height 35
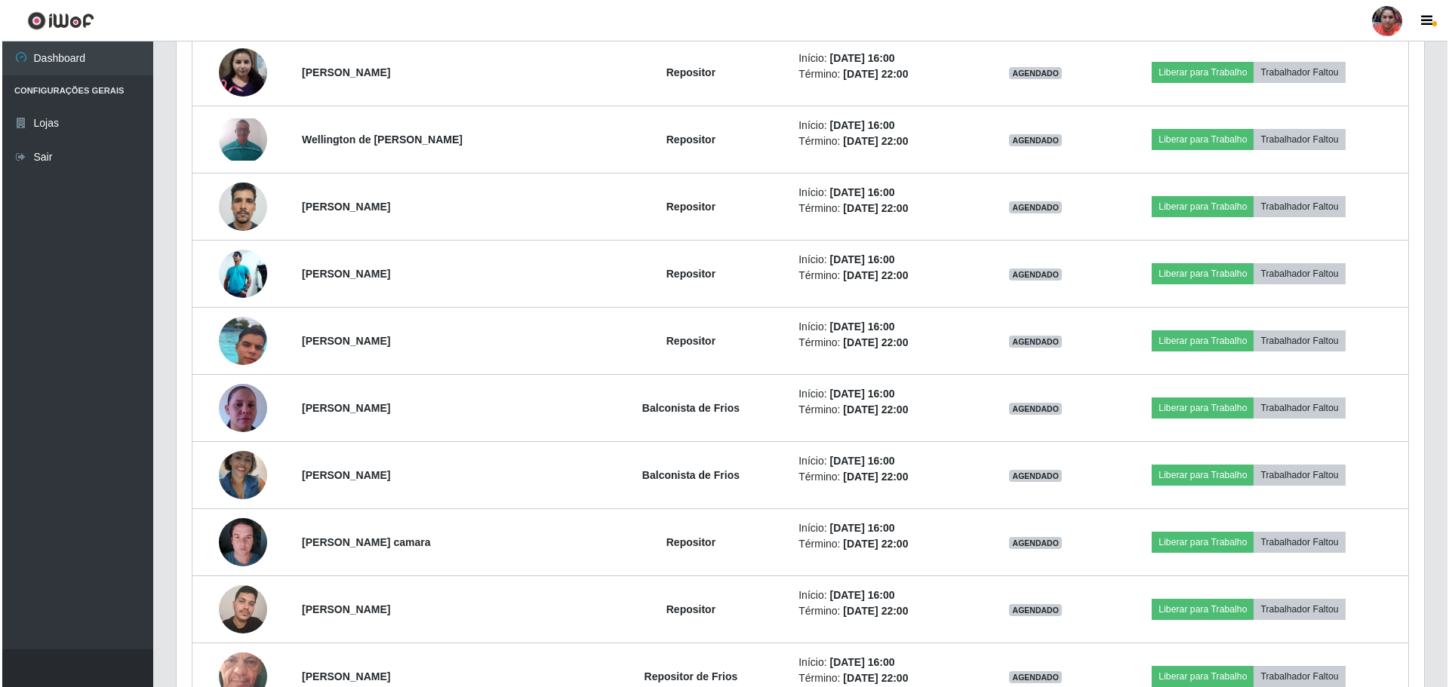
scroll to position [1633, 0]
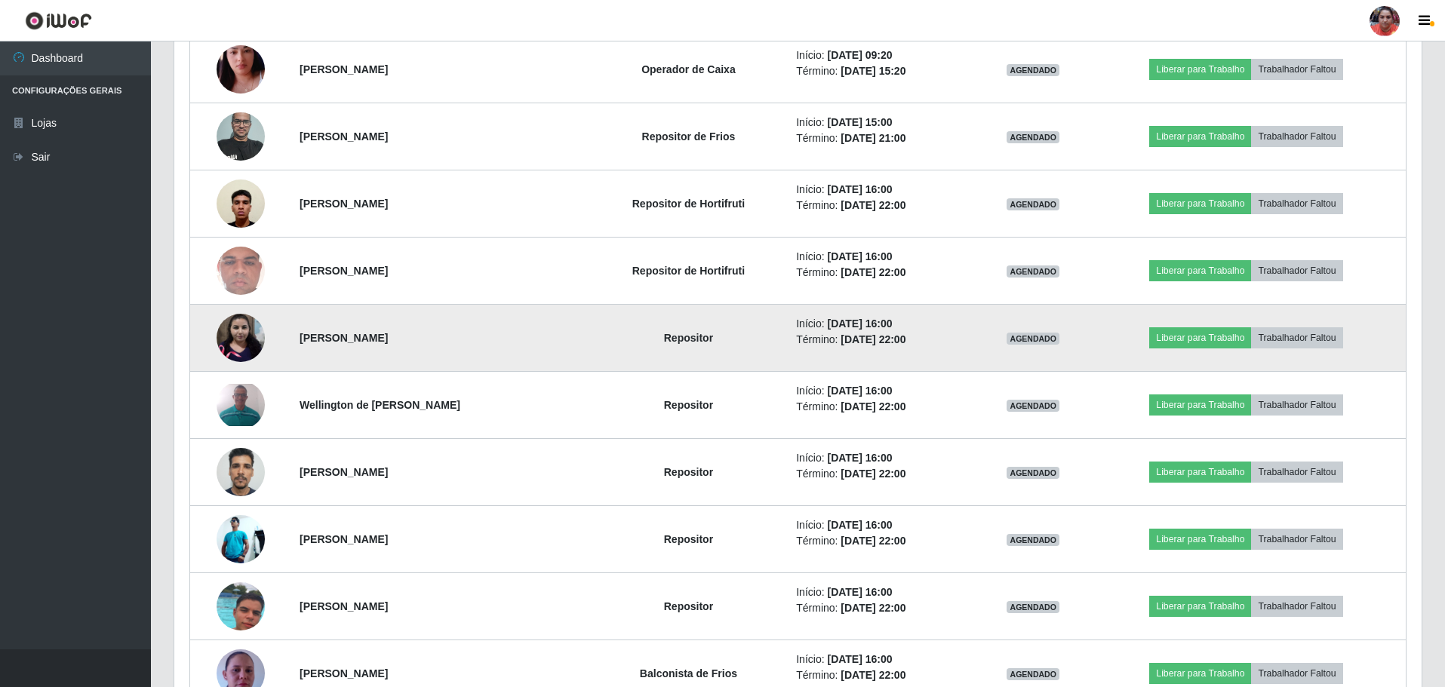
click at [236, 340] on img at bounding box center [241, 338] width 48 height 48
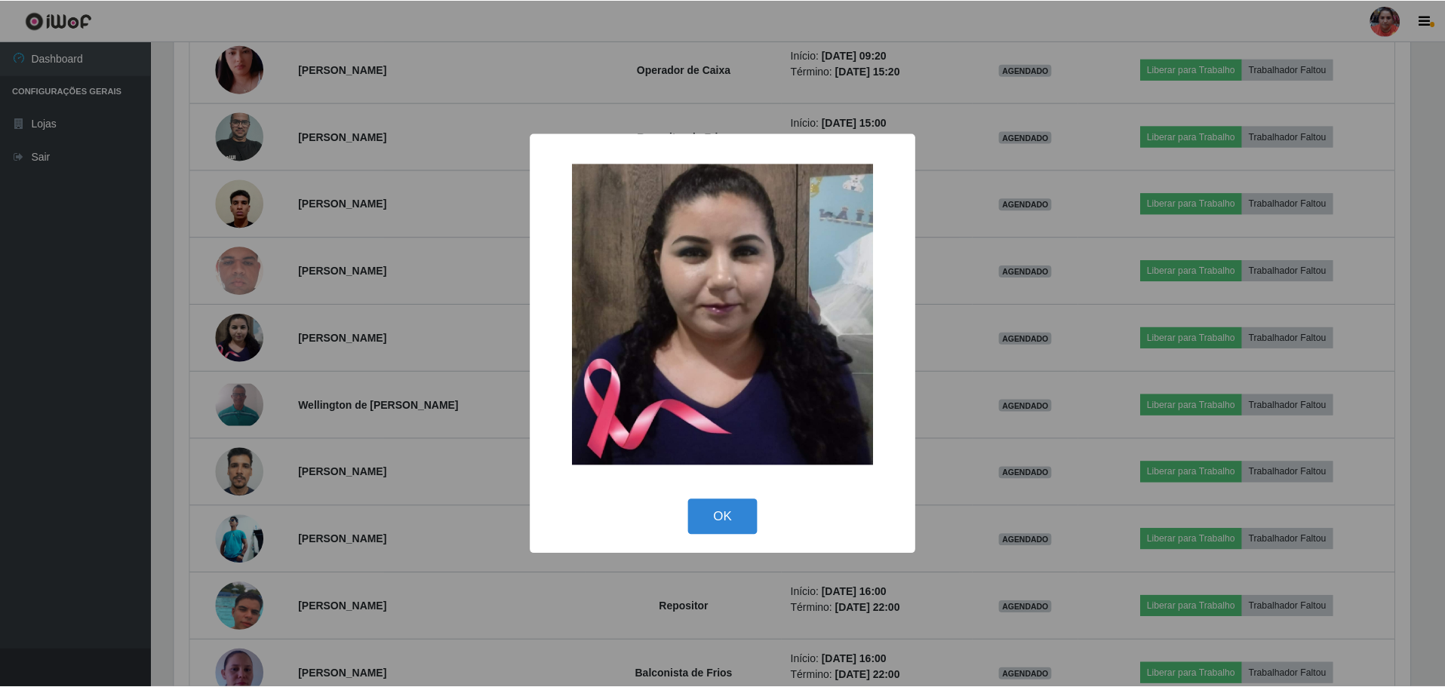
scroll to position [313, 1240]
click at [238, 340] on div "× OK Cancel" at bounding box center [724, 343] width 1449 height 687
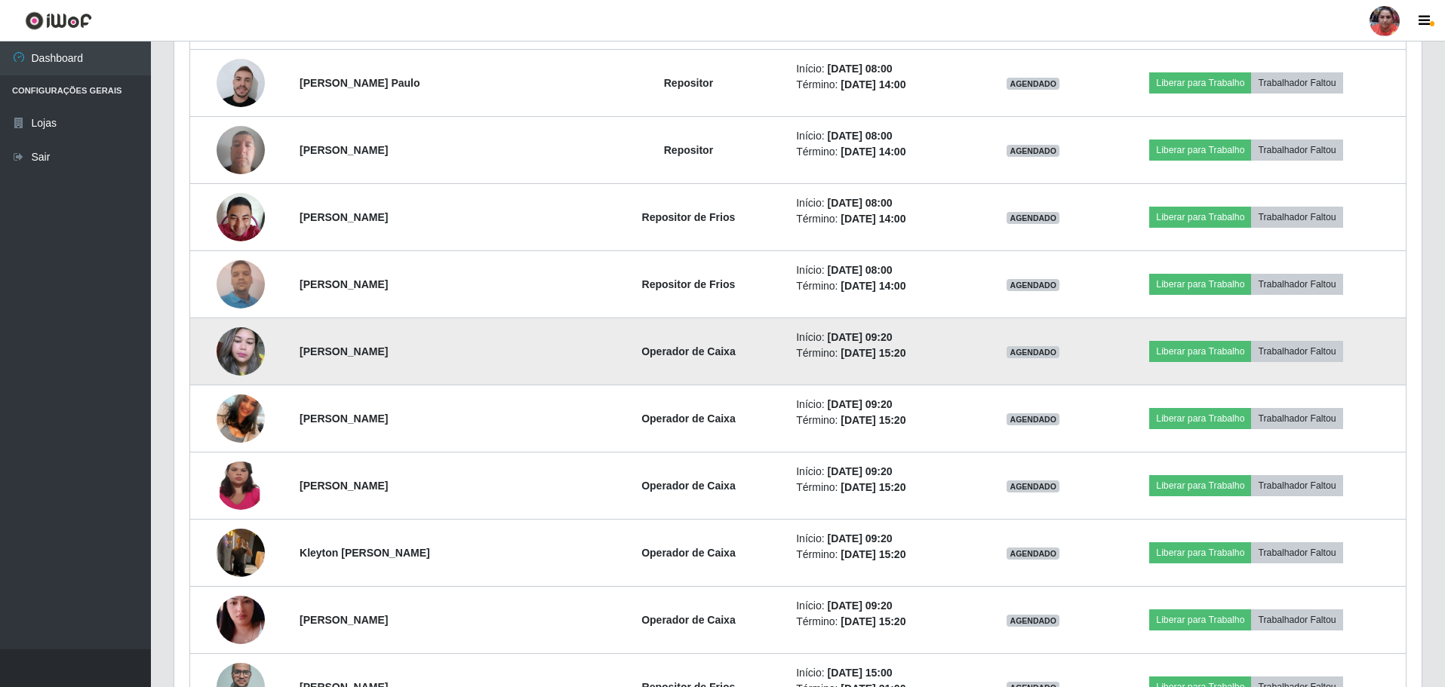
scroll to position [1114, 0]
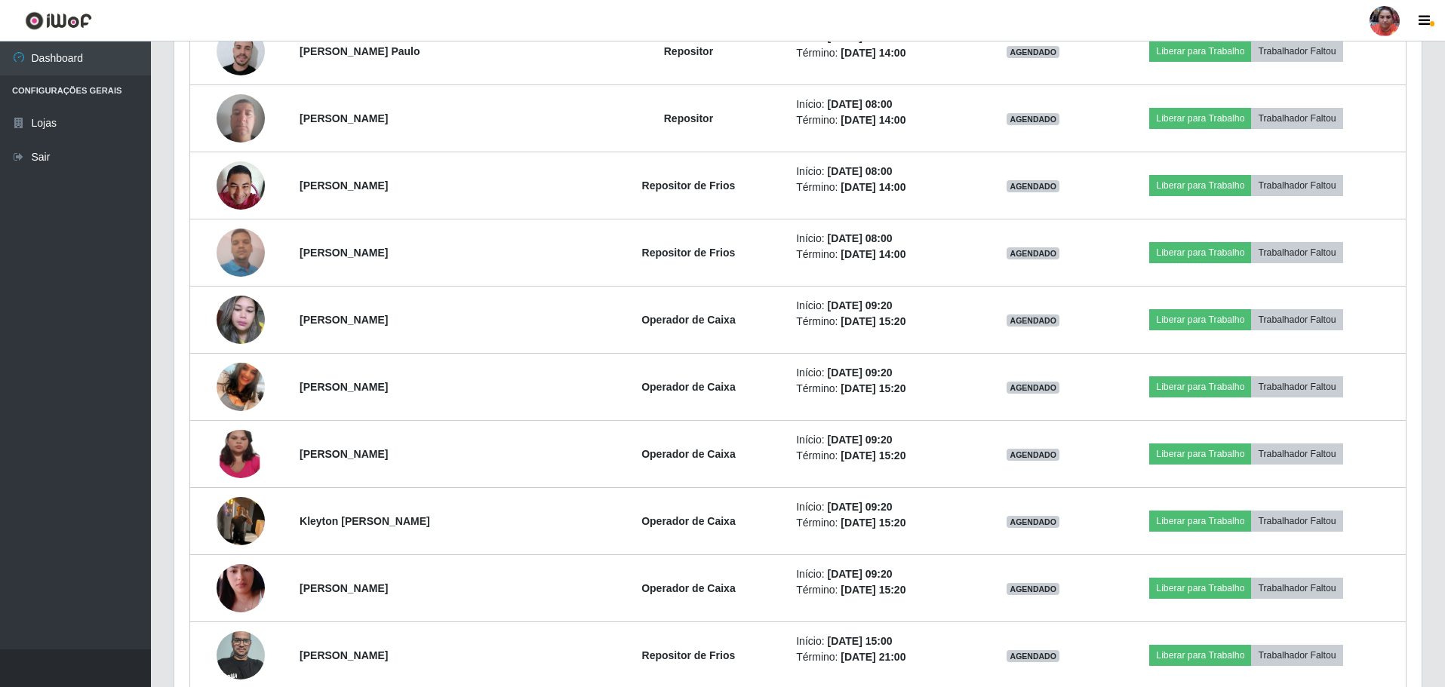
drag, startPoint x: 1400, startPoint y: 349, endPoint x: 19, endPoint y: 401, distance: 1382.0
click at [19, 401] on ul "Dashboard Configurações Gerais Lojas Sair" at bounding box center [75, 346] width 151 height 608
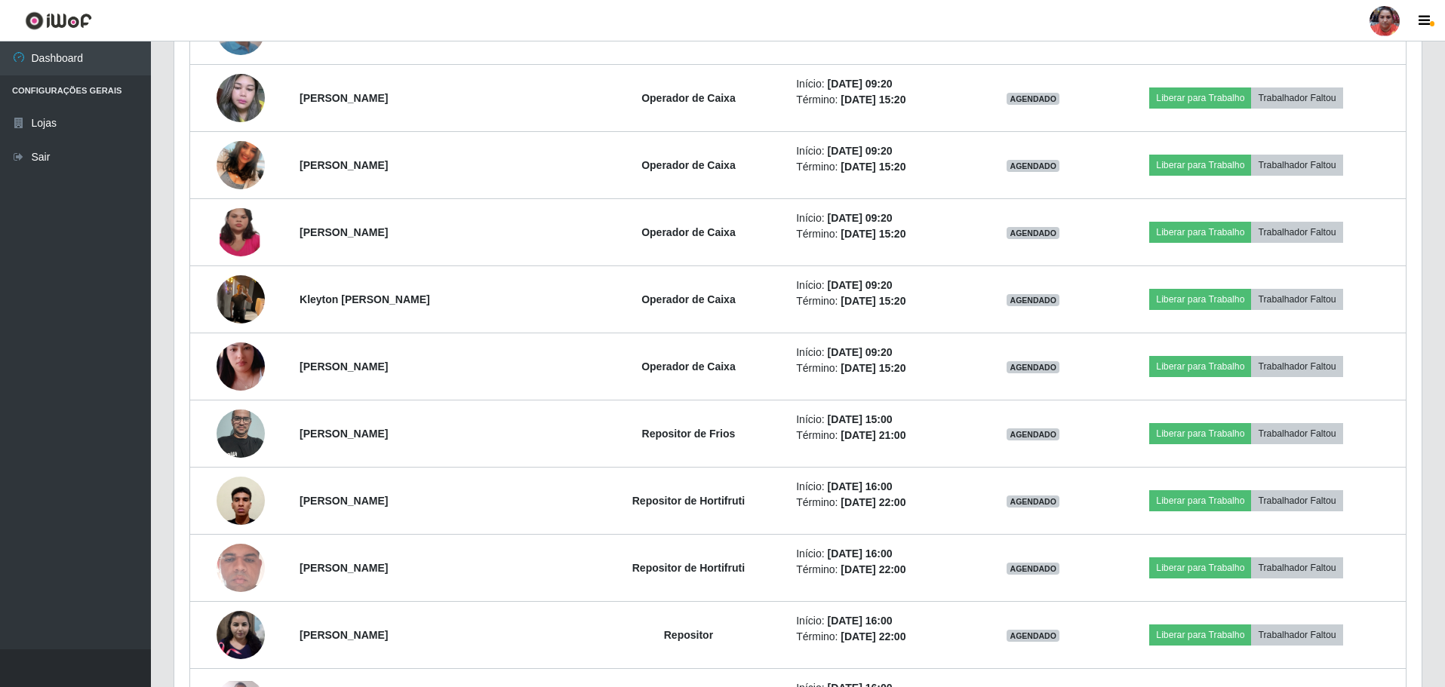
scroll to position [1340, 0]
